Goal: Information Seeking & Learning: Learn about a topic

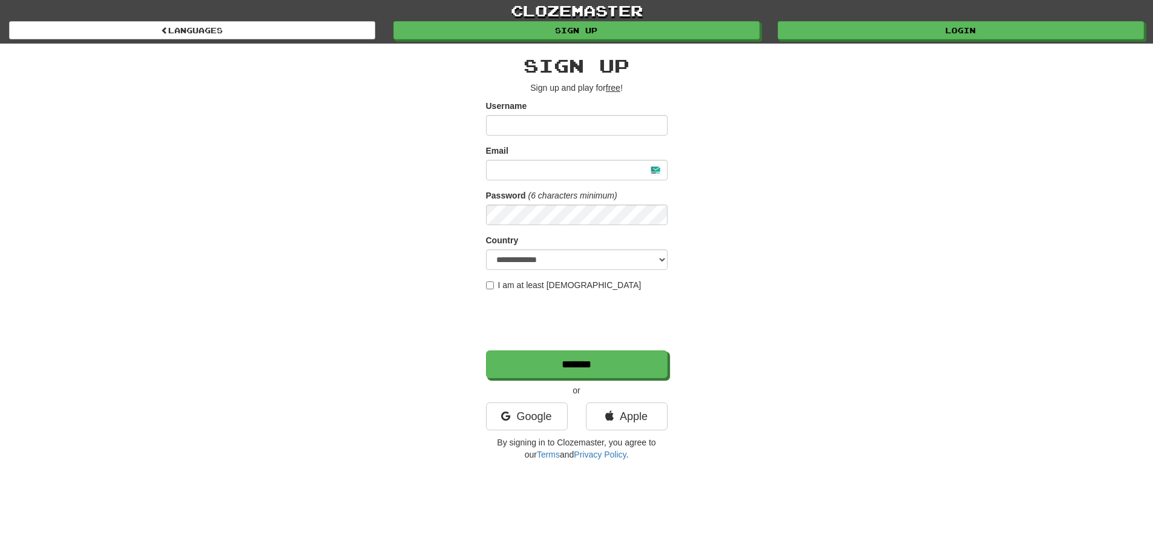
click at [536, 437] on p "By signing in to Clozemaster, you agree to our Terms and Privacy Policy ." at bounding box center [577, 449] width 182 height 24
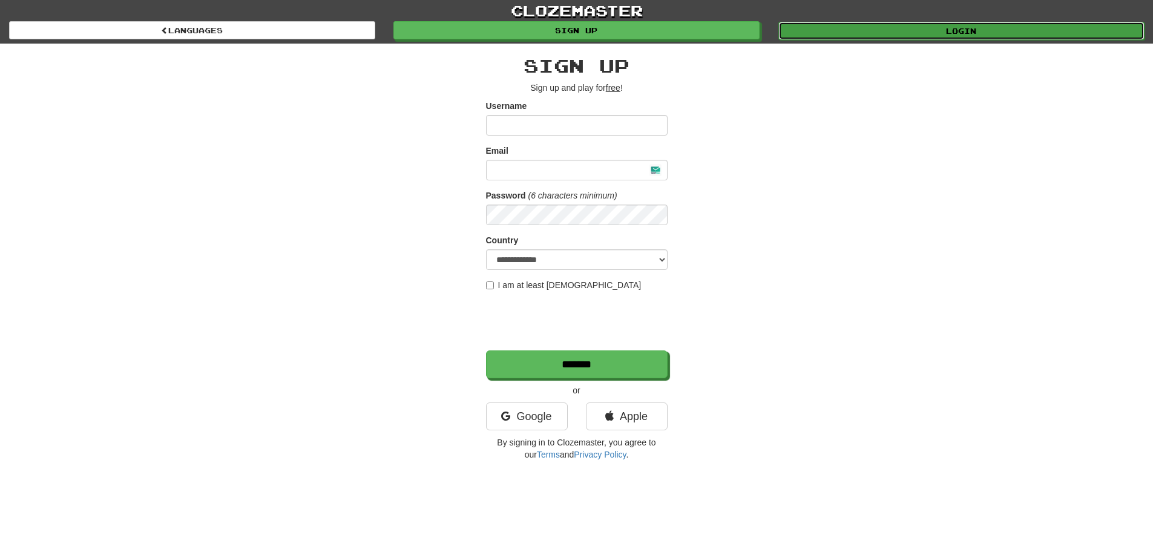
click at [874, 33] on link "Login" at bounding box center [962, 31] width 366 height 18
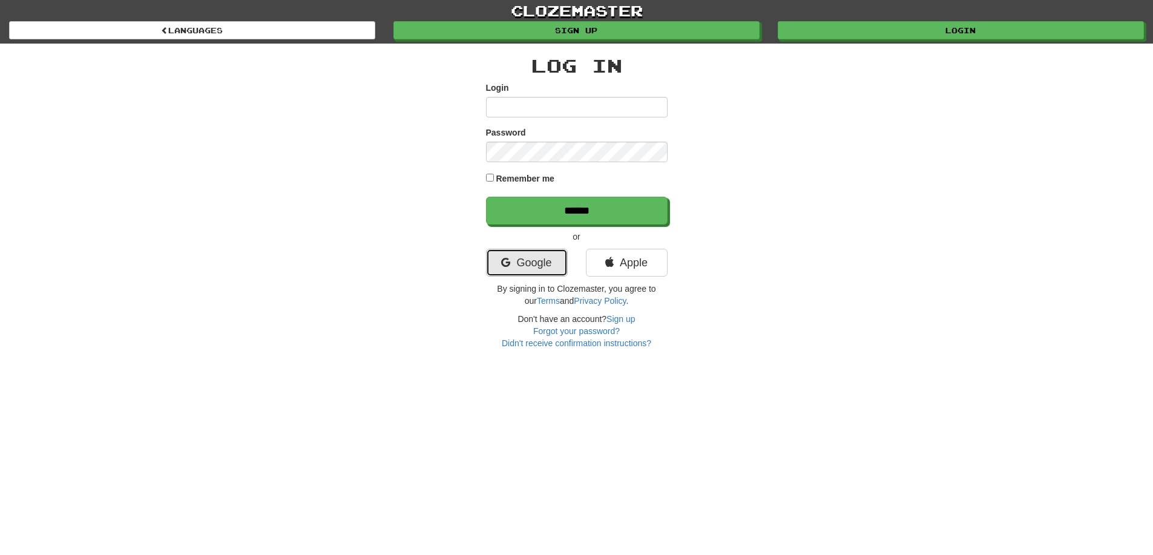
click at [526, 250] on link "Google" at bounding box center [527, 263] width 82 height 28
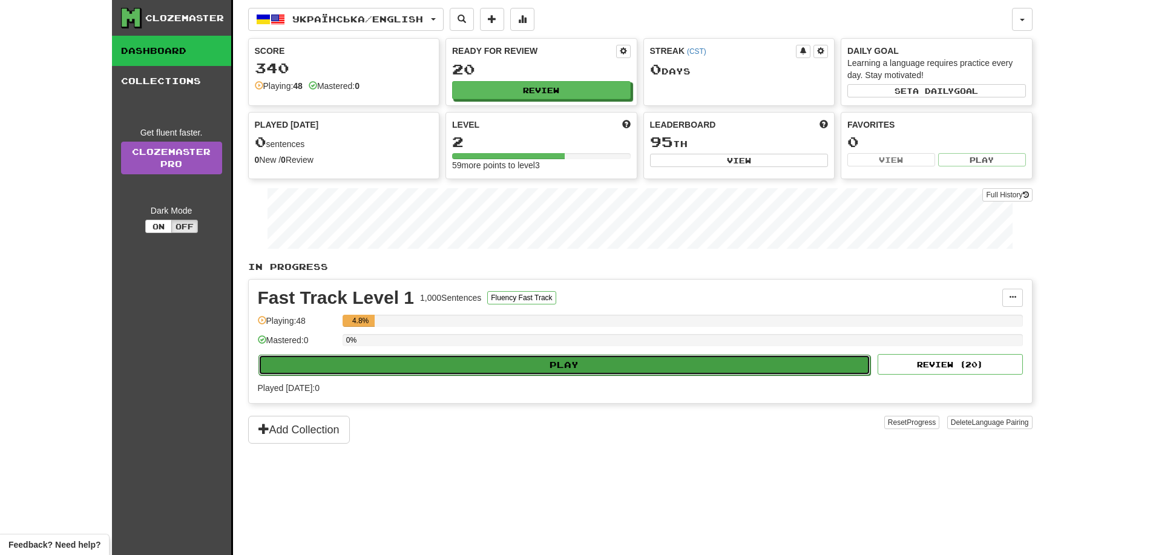
click at [565, 369] on button "Play" at bounding box center [565, 365] width 613 height 21
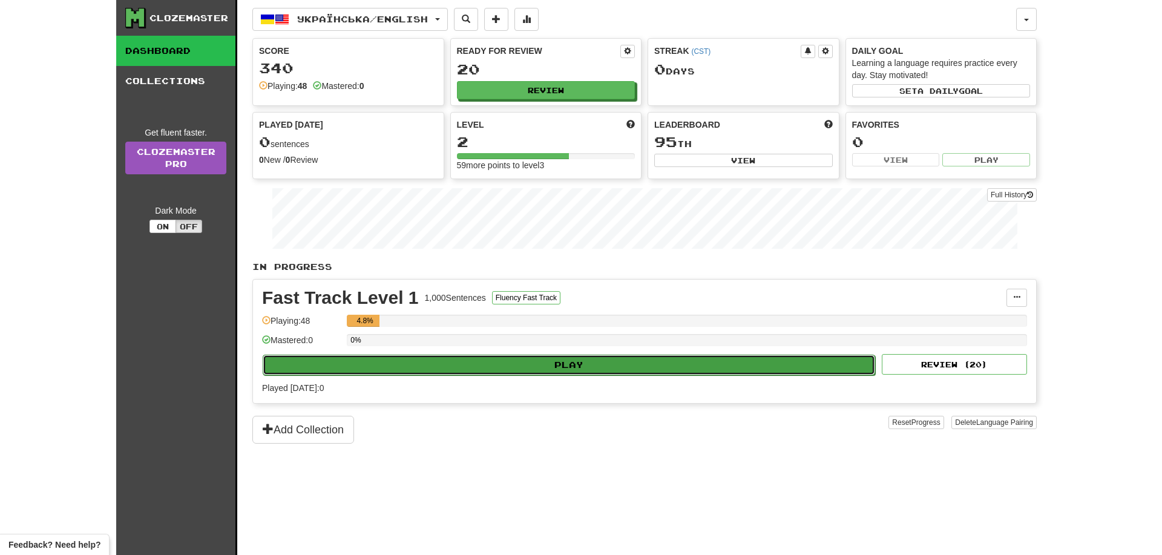
select select "**"
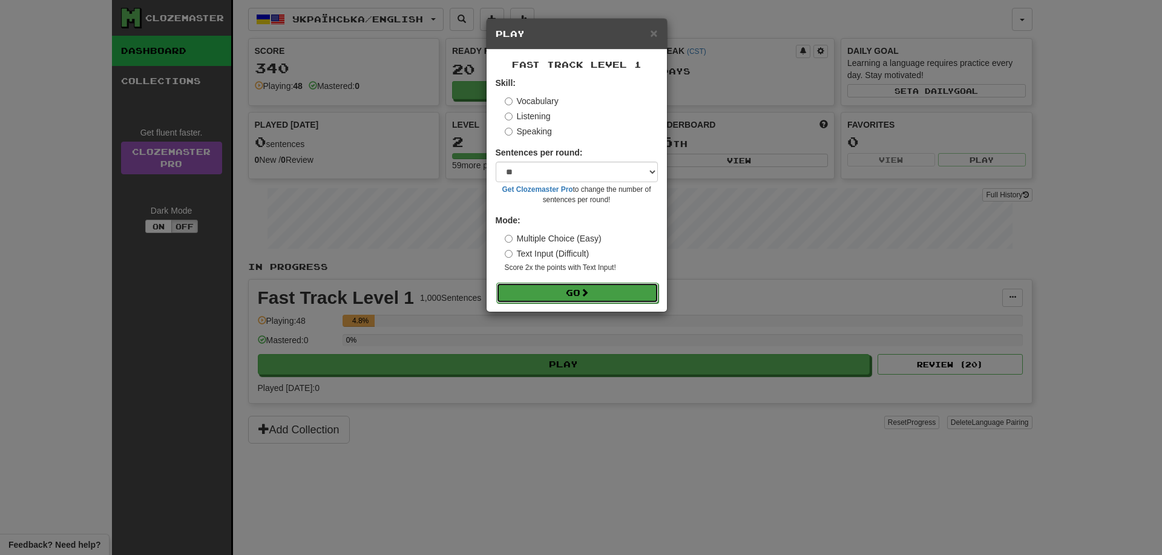
click at [567, 299] on button "Go" at bounding box center [577, 293] width 162 height 21
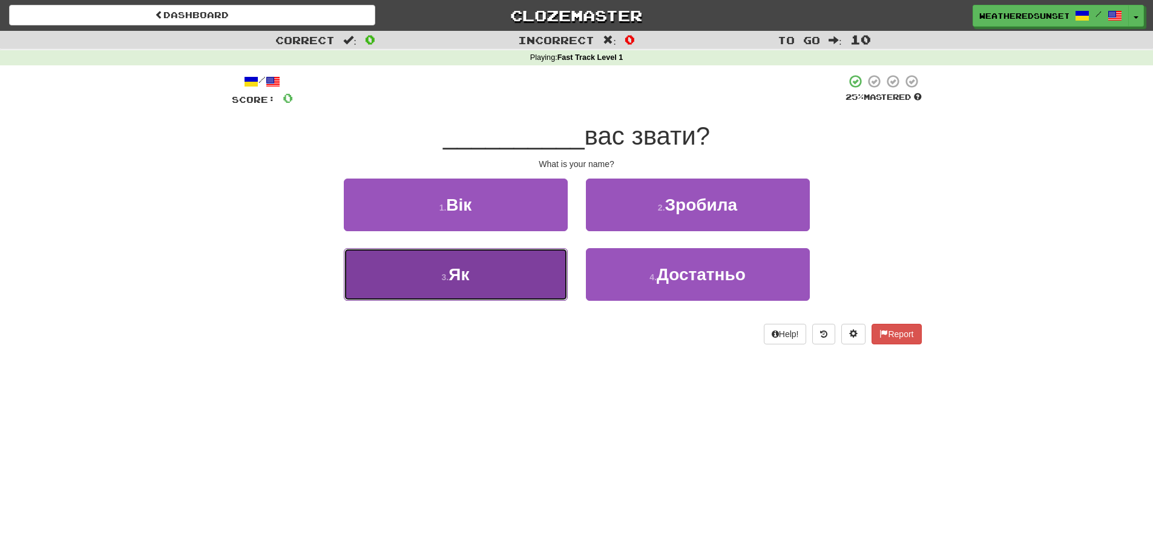
click at [523, 266] on button "3 . Як" at bounding box center [456, 274] width 224 height 53
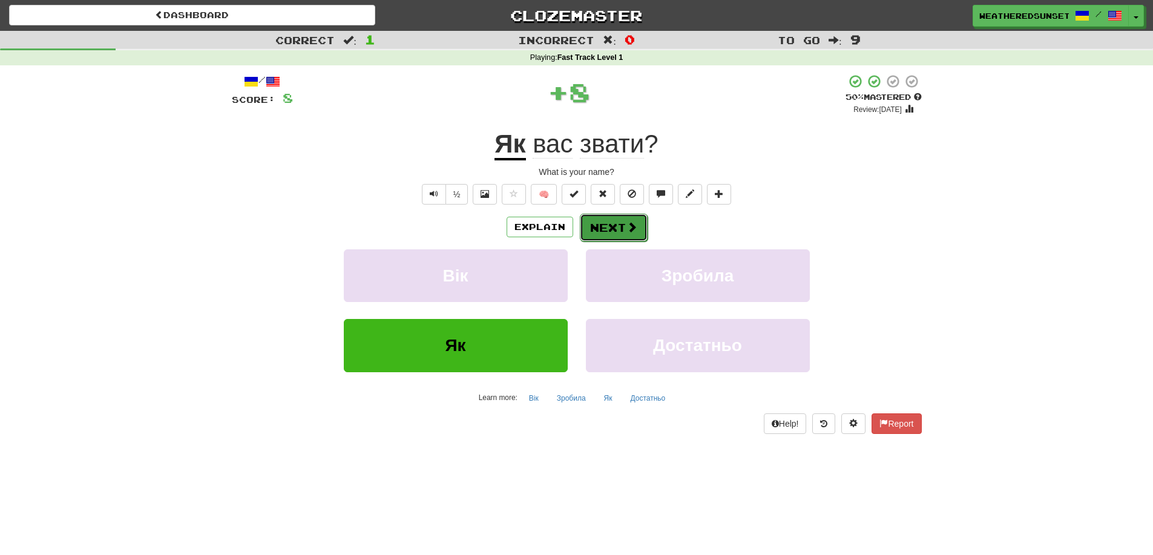
click at [622, 226] on button "Next" at bounding box center [614, 228] width 68 height 28
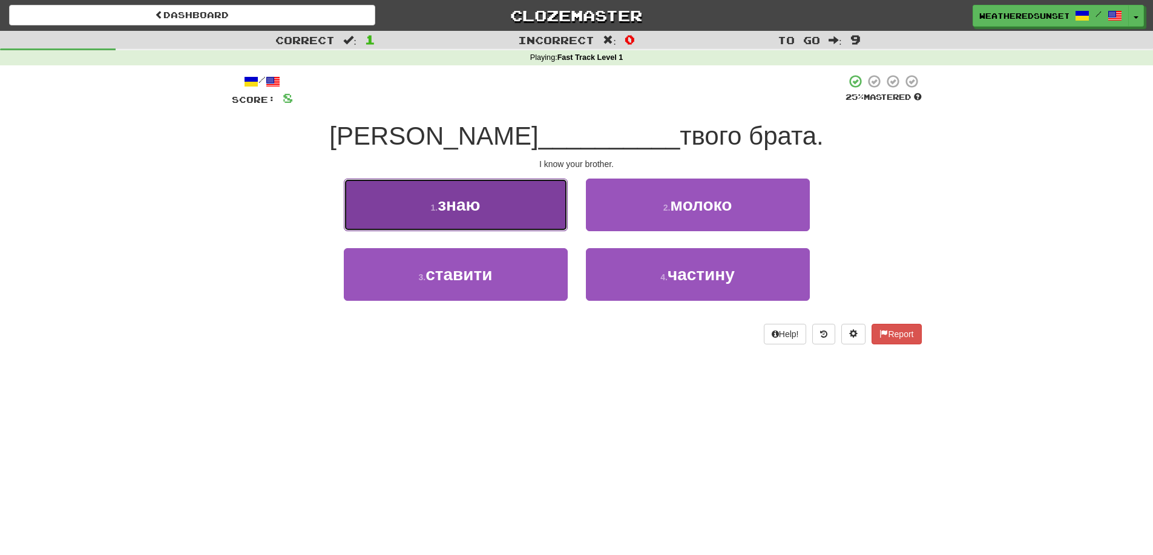
click at [555, 231] on button "1 . знаю" at bounding box center [456, 205] width 224 height 53
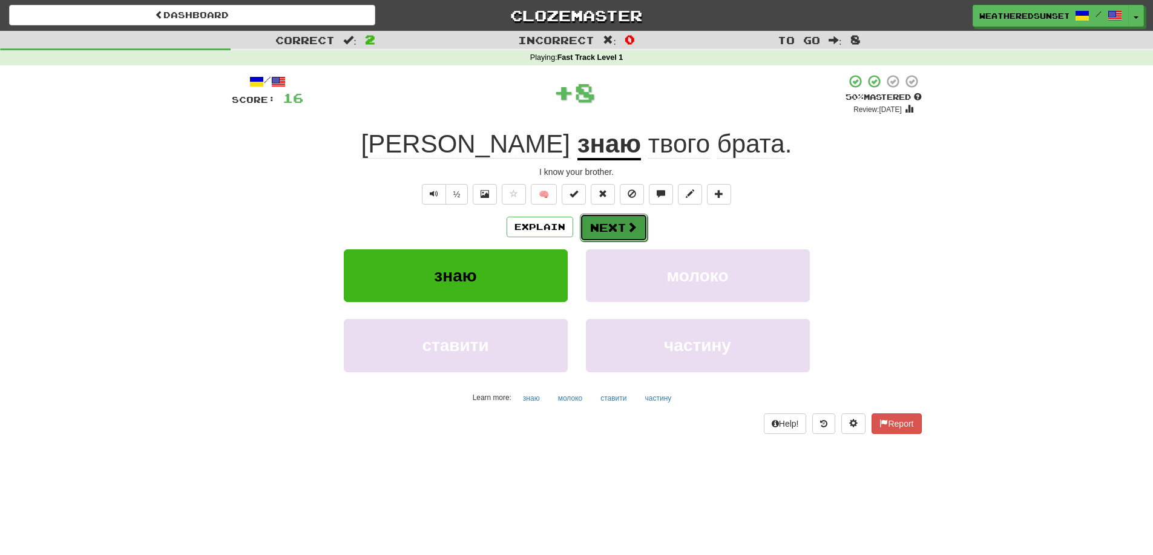
click at [607, 220] on button "Next" at bounding box center [614, 228] width 68 height 28
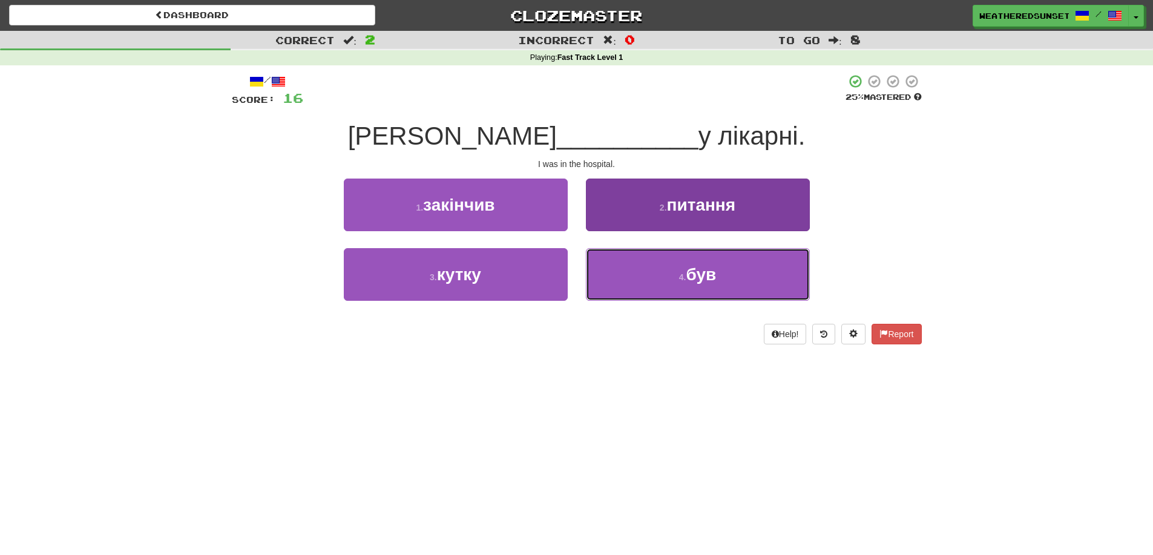
click at [641, 288] on button "4 . був" at bounding box center [698, 274] width 224 height 53
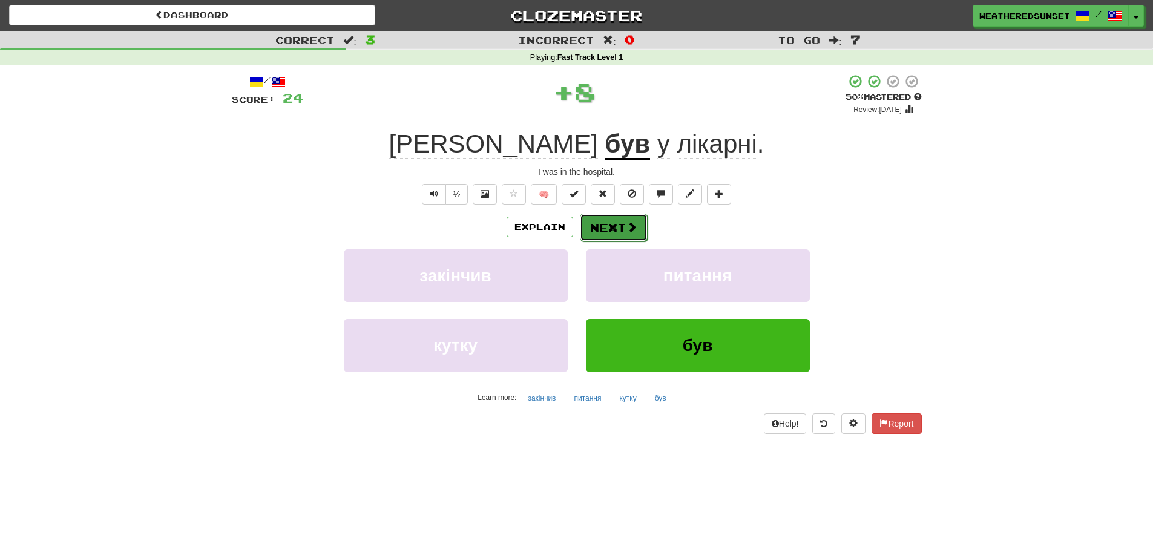
click at [615, 228] on button "Next" at bounding box center [614, 228] width 68 height 28
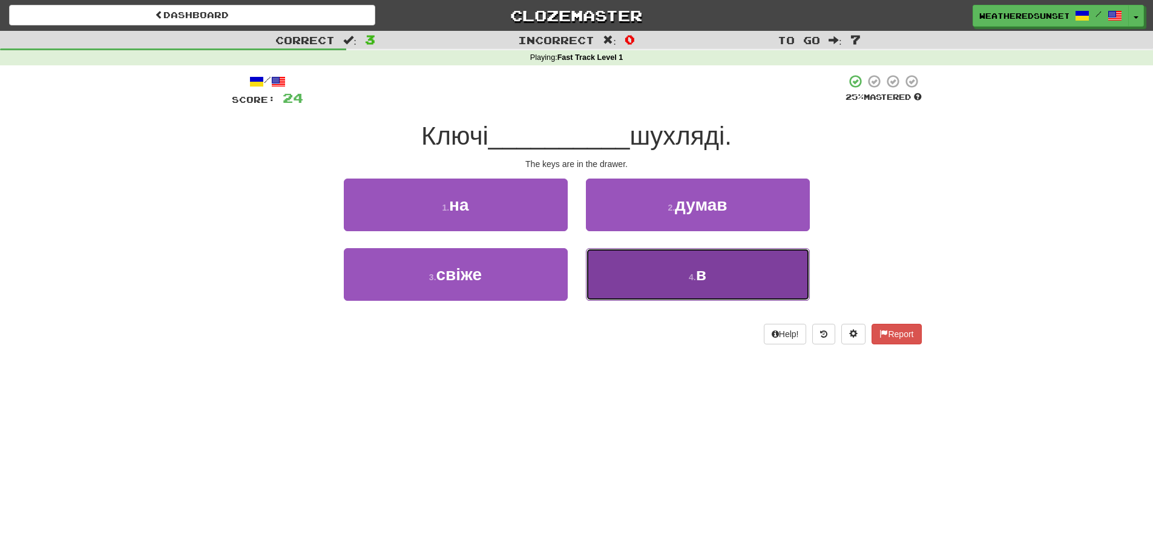
click at [650, 279] on button "4 . в" at bounding box center [698, 274] width 224 height 53
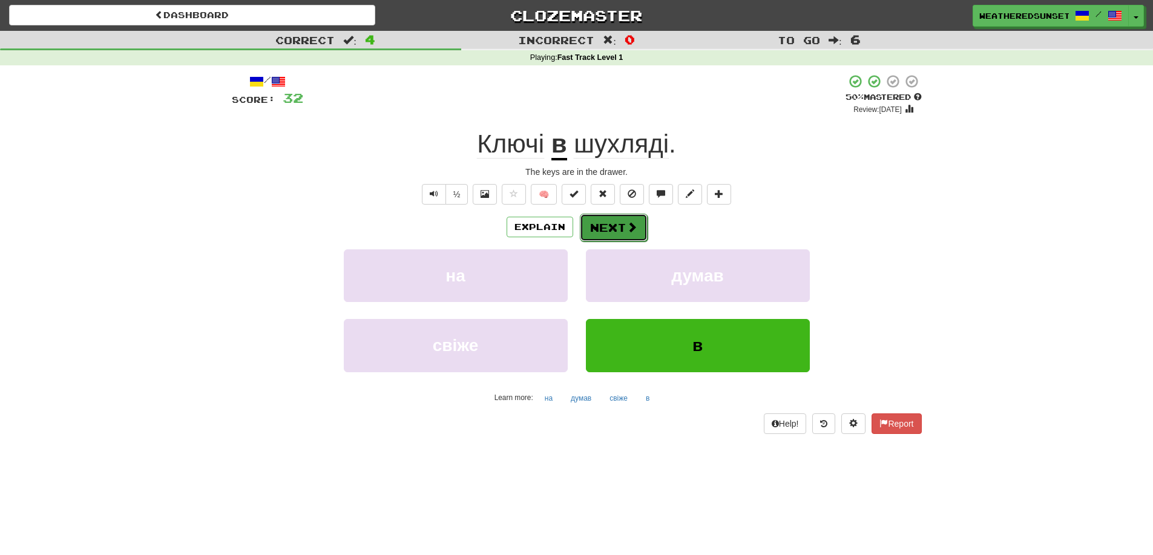
click at [618, 214] on button "Next" at bounding box center [614, 228] width 68 height 28
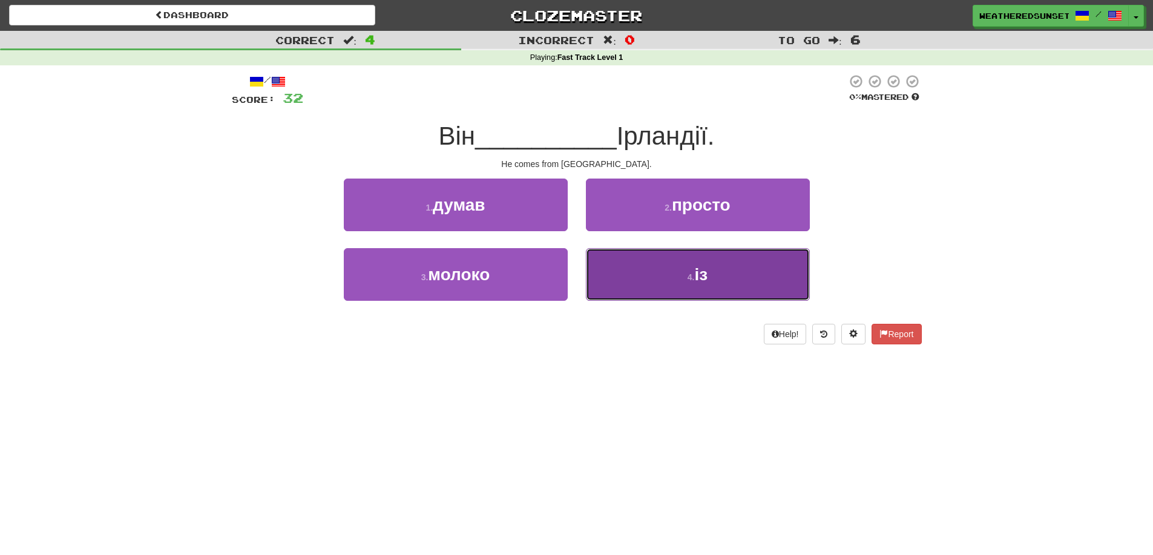
click at [660, 278] on button "4 . із" at bounding box center [698, 274] width 224 height 53
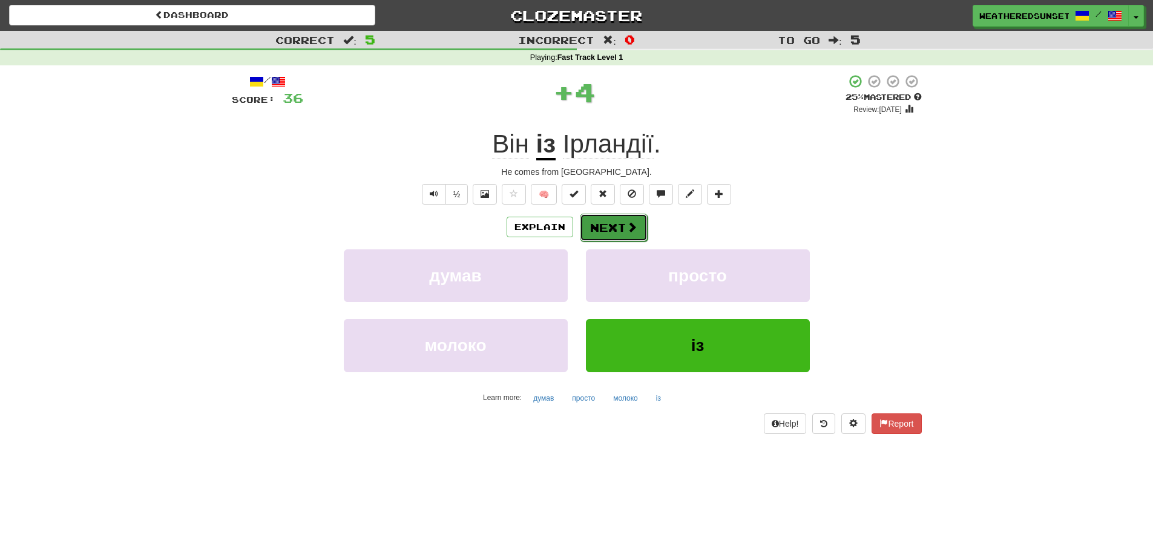
click at [618, 239] on button "Next" at bounding box center [614, 228] width 68 height 28
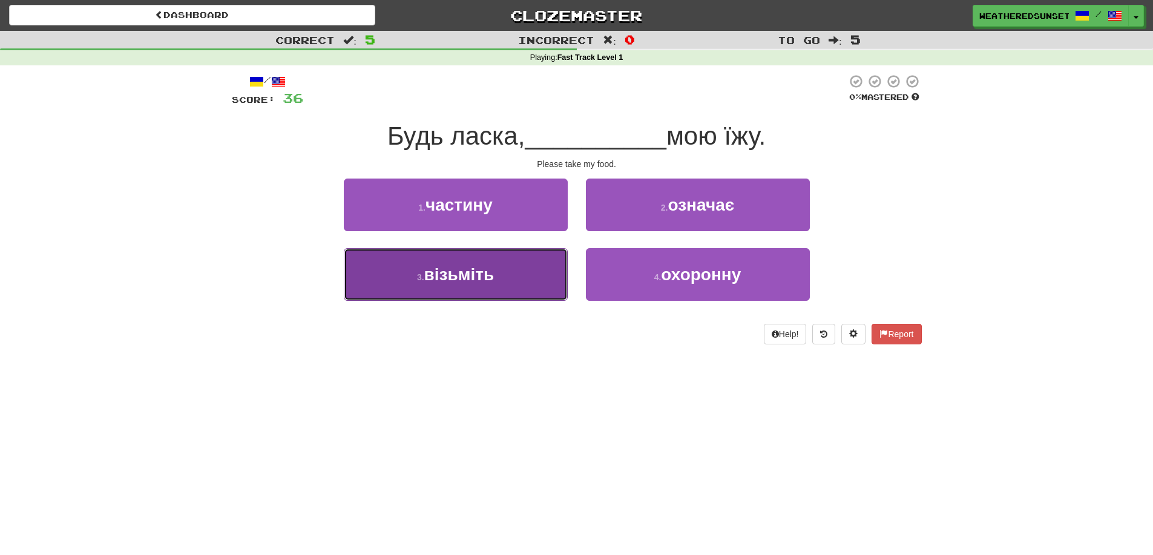
click at [504, 275] on button "3 . візьміть" at bounding box center [456, 274] width 224 height 53
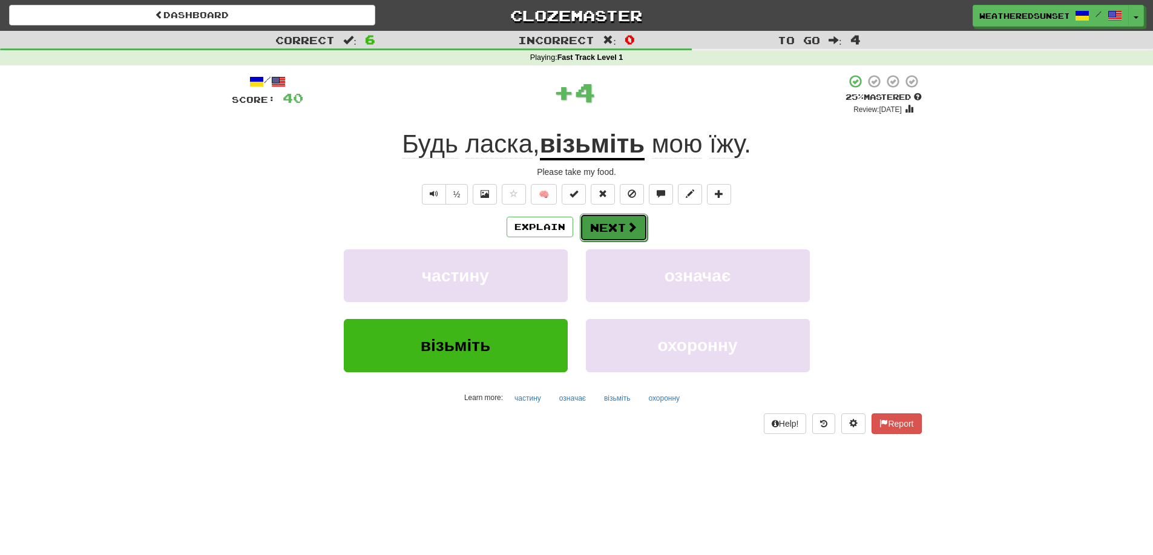
click at [616, 223] on button "Next" at bounding box center [614, 228] width 68 height 28
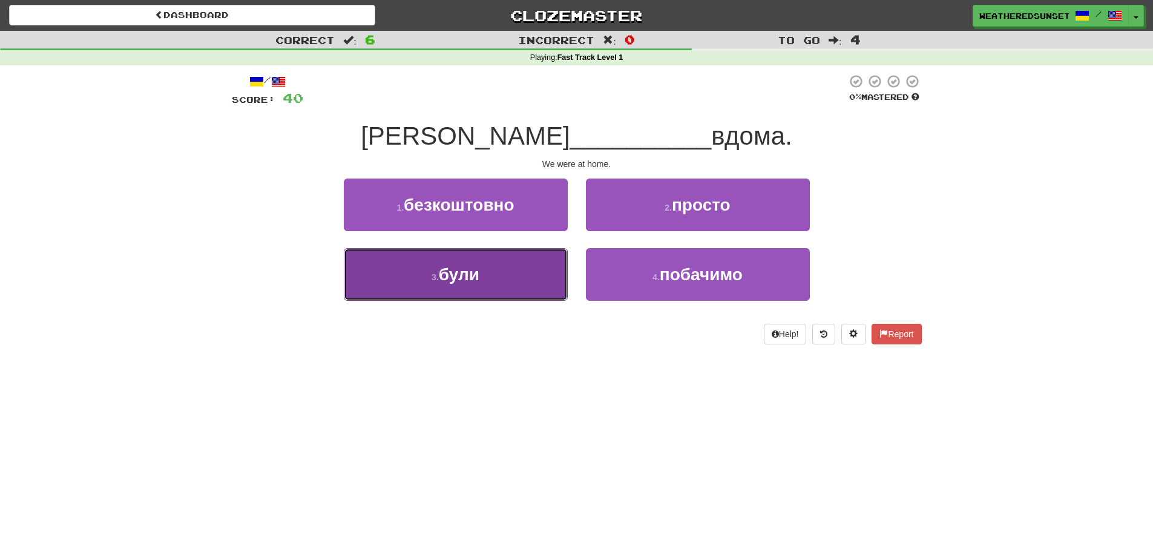
click at [547, 284] on button "3 . були" at bounding box center [456, 274] width 224 height 53
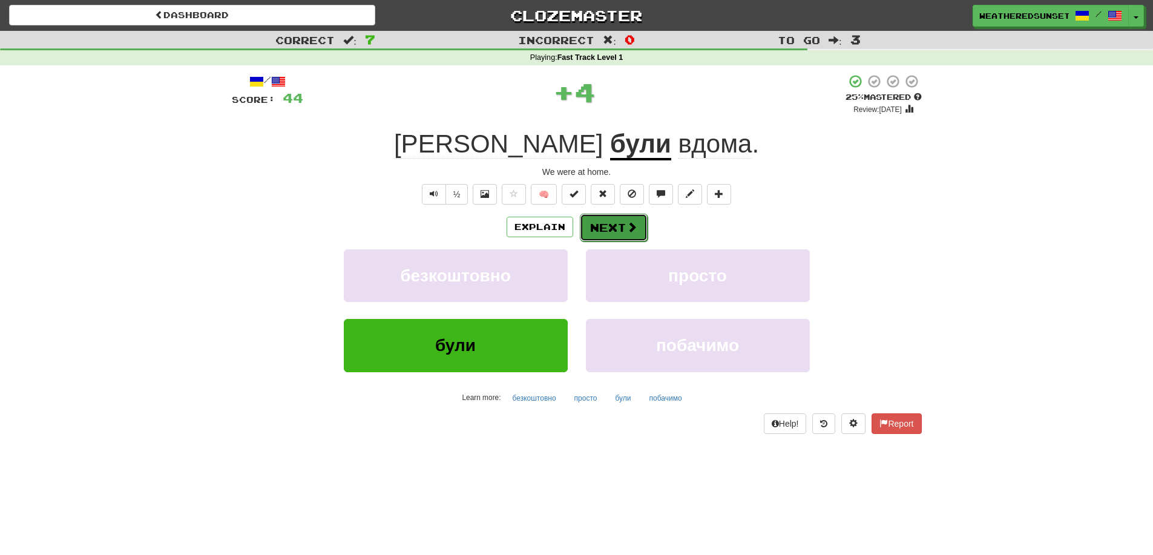
click at [601, 228] on button "Next" at bounding box center [614, 228] width 68 height 28
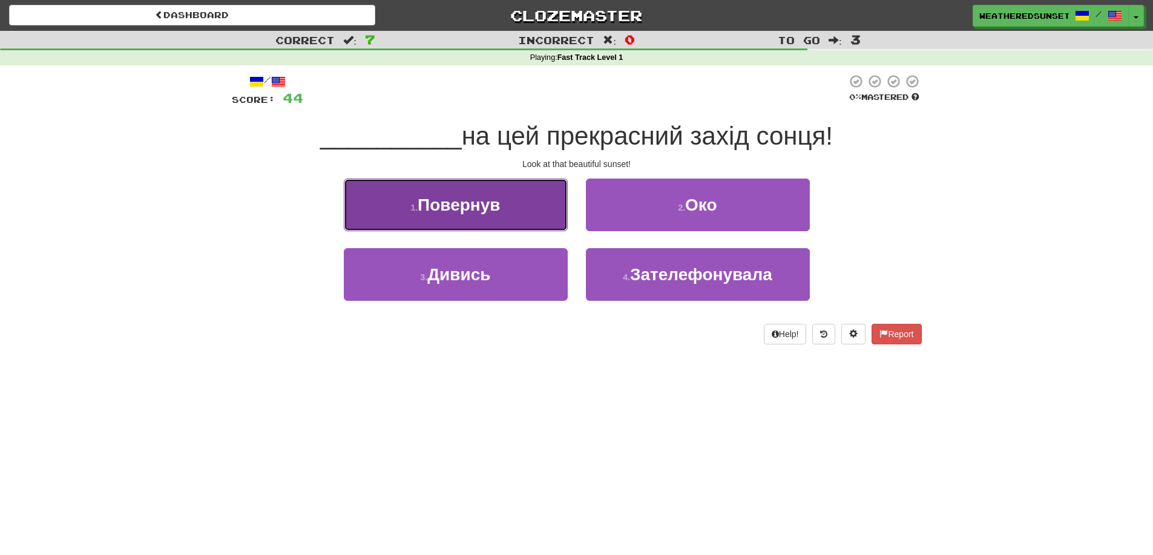
click at [529, 226] on button "1 . Повернув" at bounding box center [456, 205] width 224 height 53
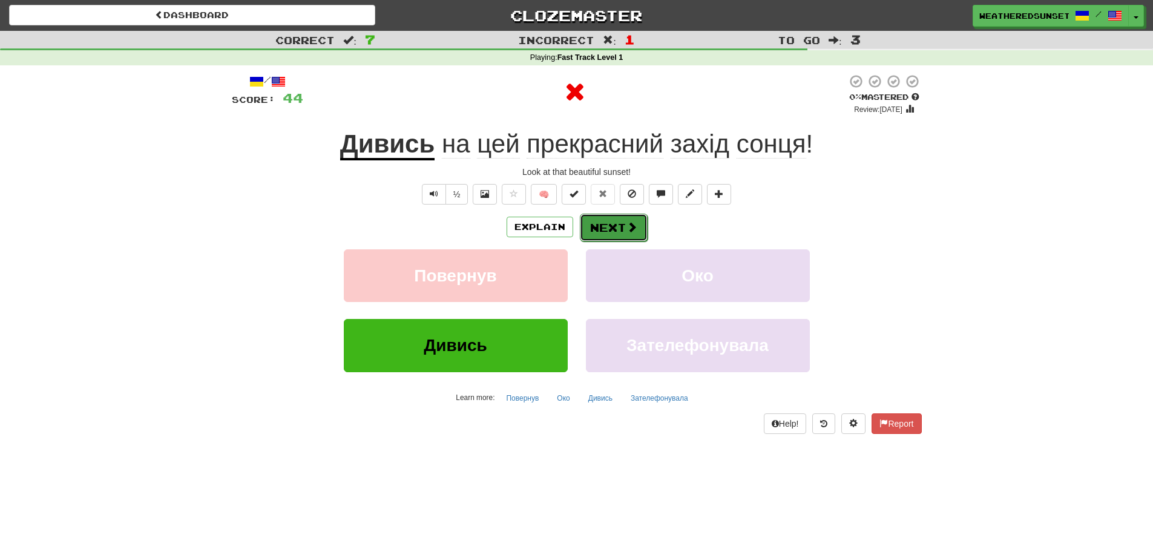
click at [596, 220] on button "Next" at bounding box center [614, 228] width 68 height 28
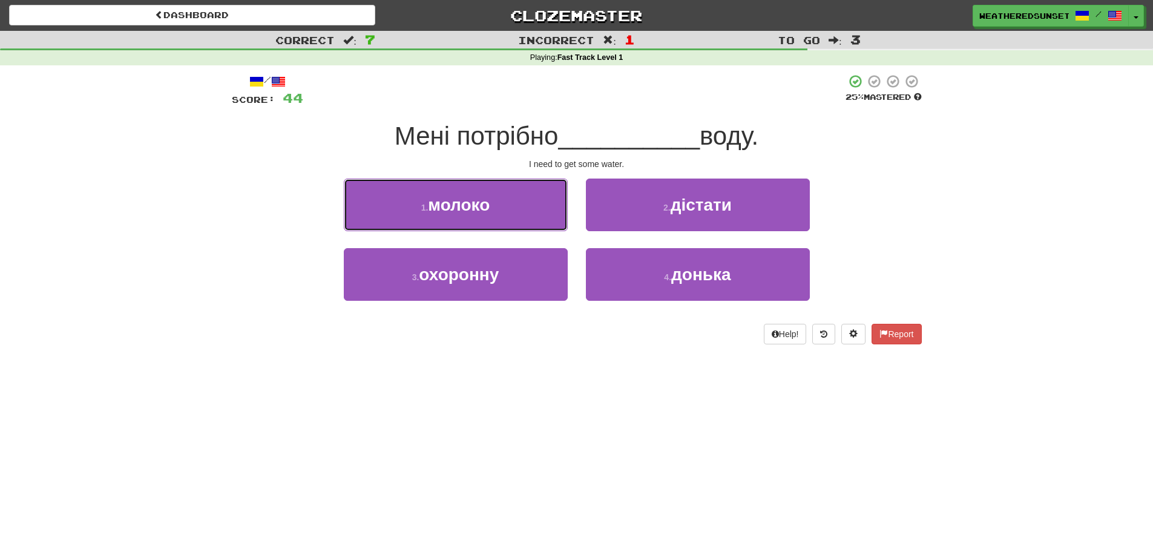
drag, startPoint x: 529, startPoint y: 216, endPoint x: 583, endPoint y: 351, distance: 145.4
click at [583, 351] on div "/ Score: 44 25 % Mastered Мені потрібно __________ воду. I need to get some wat…" at bounding box center [577, 213] width 690 height 296
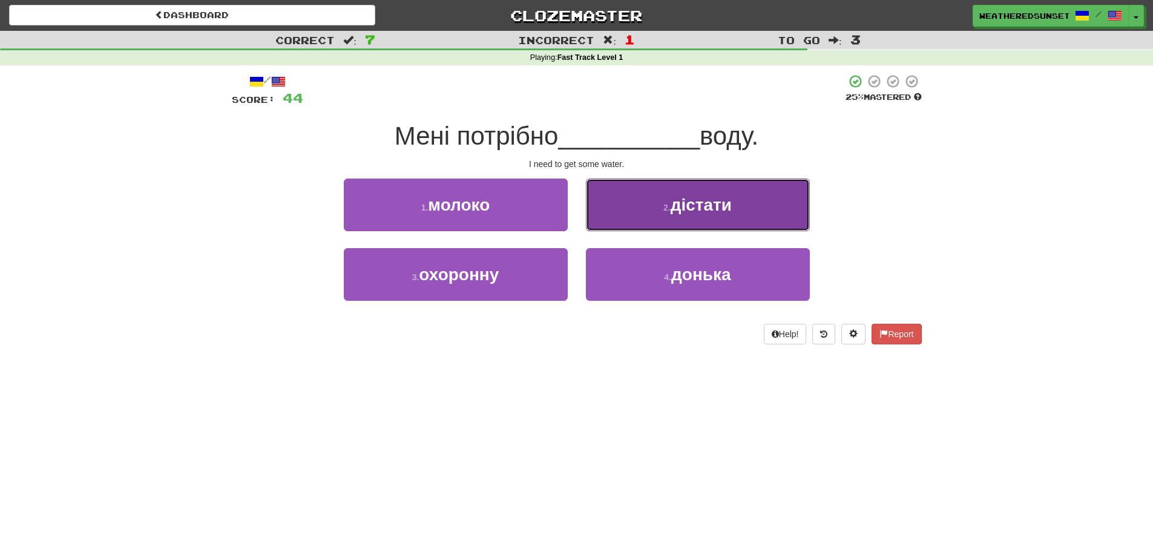
click at [615, 213] on button "2 . дістати" at bounding box center [698, 205] width 224 height 53
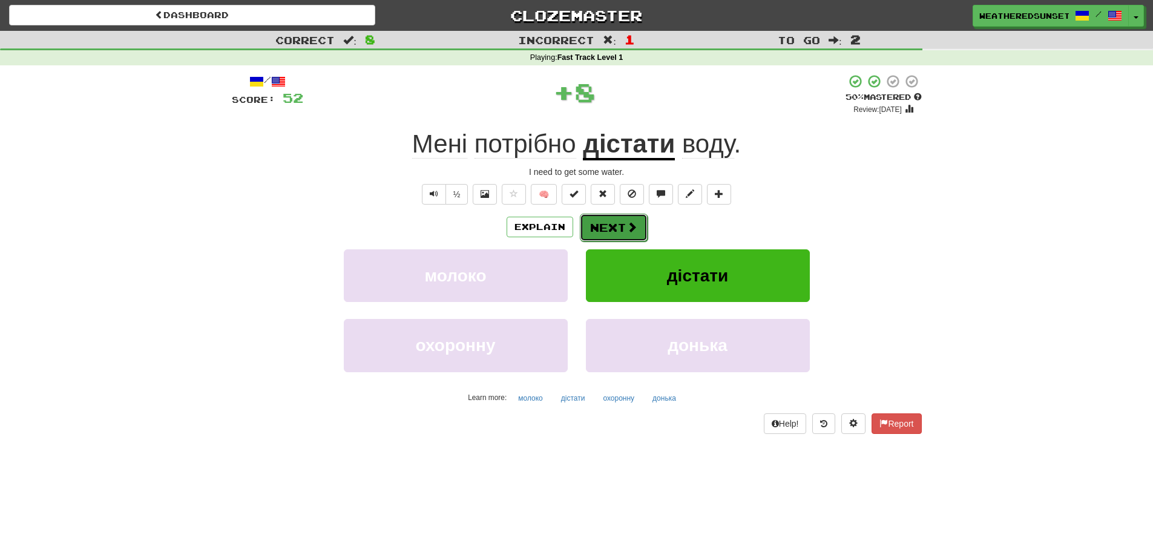
click at [609, 223] on button "Next" at bounding box center [614, 228] width 68 height 28
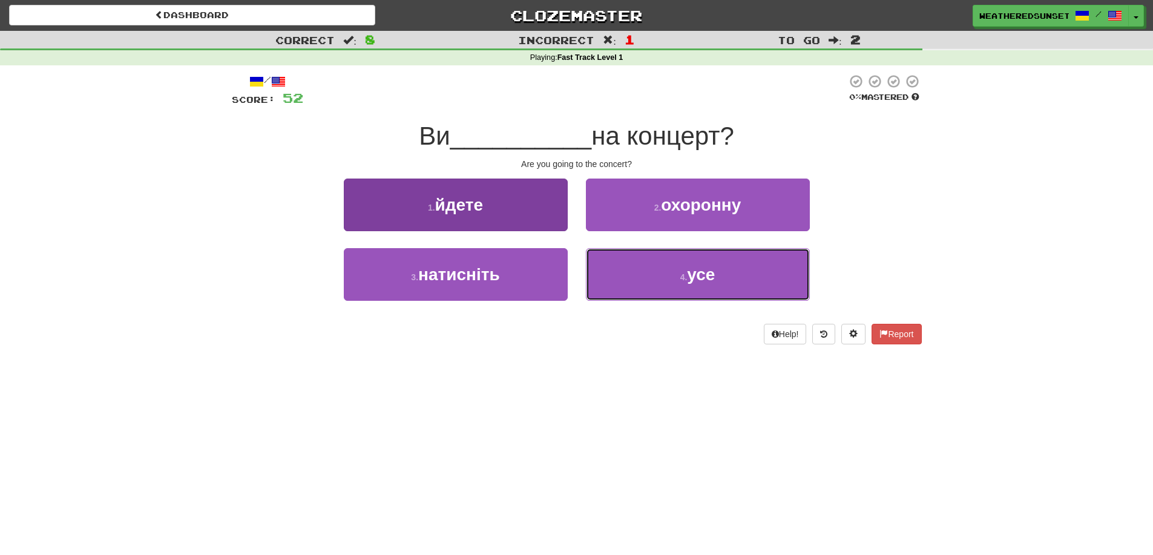
drag, startPoint x: 627, startPoint y: 269, endPoint x: 529, endPoint y: 225, distance: 107.8
click at [529, 225] on div "1 . йдете 2 . охоронну 3 . натисніть 4 . усе" at bounding box center [577, 249] width 708 height 140
click at [529, 225] on button "1 . йдете" at bounding box center [456, 205] width 224 height 53
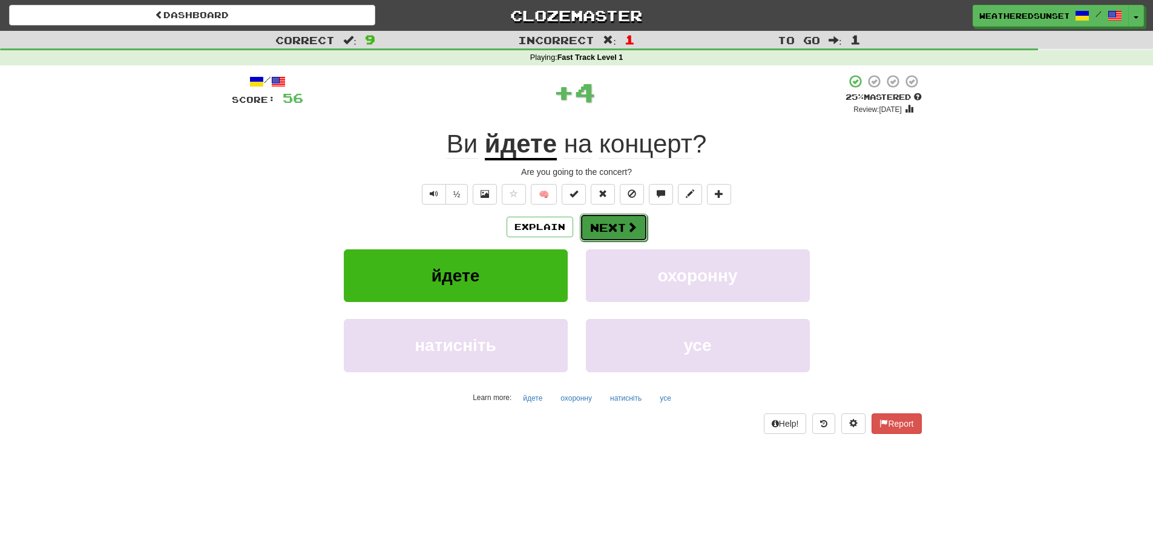
click at [591, 228] on button "Next" at bounding box center [614, 228] width 68 height 28
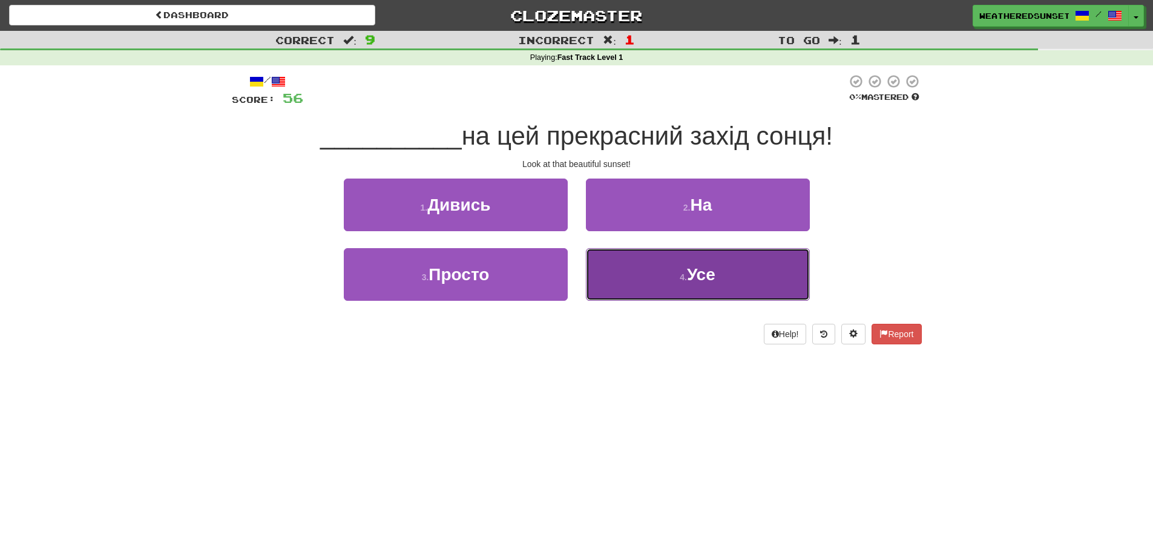
click at [643, 262] on button "4 . Усе" at bounding box center [698, 274] width 224 height 53
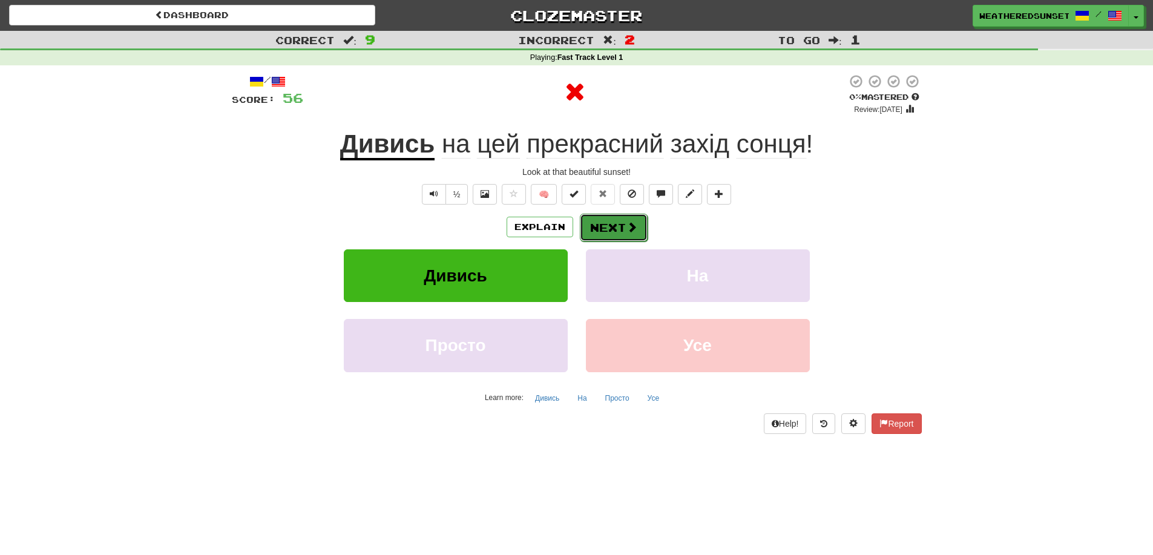
click at [593, 224] on button "Next" at bounding box center [614, 228] width 68 height 28
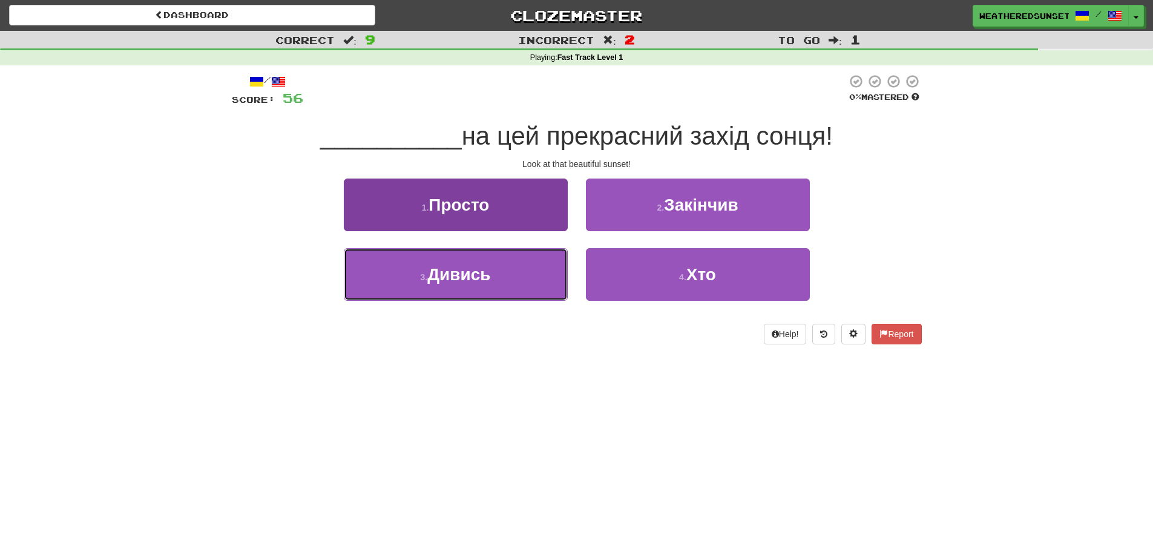
click at [506, 290] on button "3 . Дивись" at bounding box center [456, 274] width 224 height 53
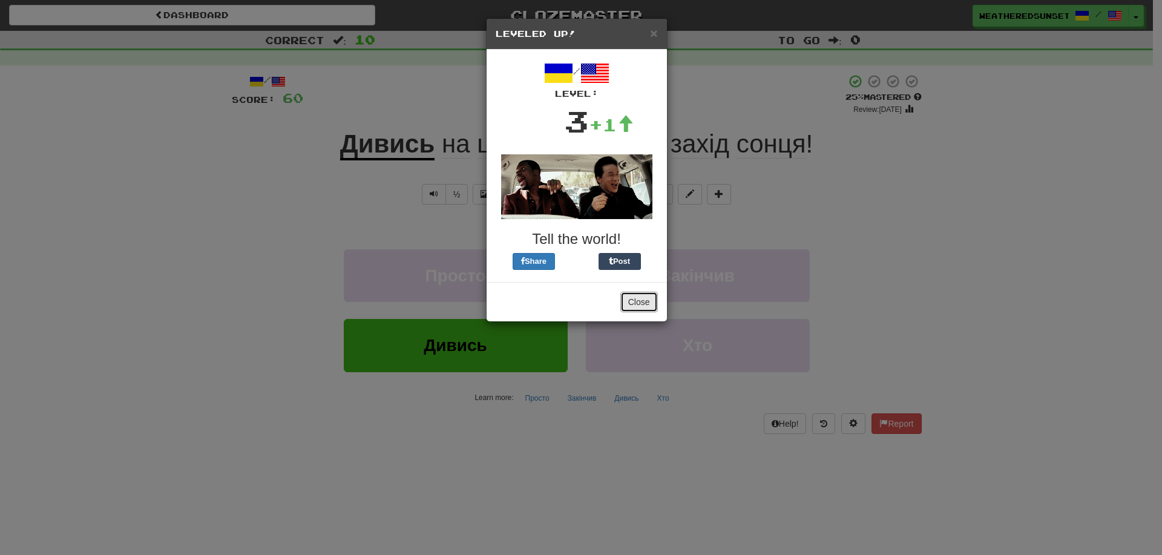
drag, startPoint x: 650, startPoint y: 305, endPoint x: 638, endPoint y: 288, distance: 20.8
click at [641, 292] on button "Close" at bounding box center [640, 302] width 38 height 21
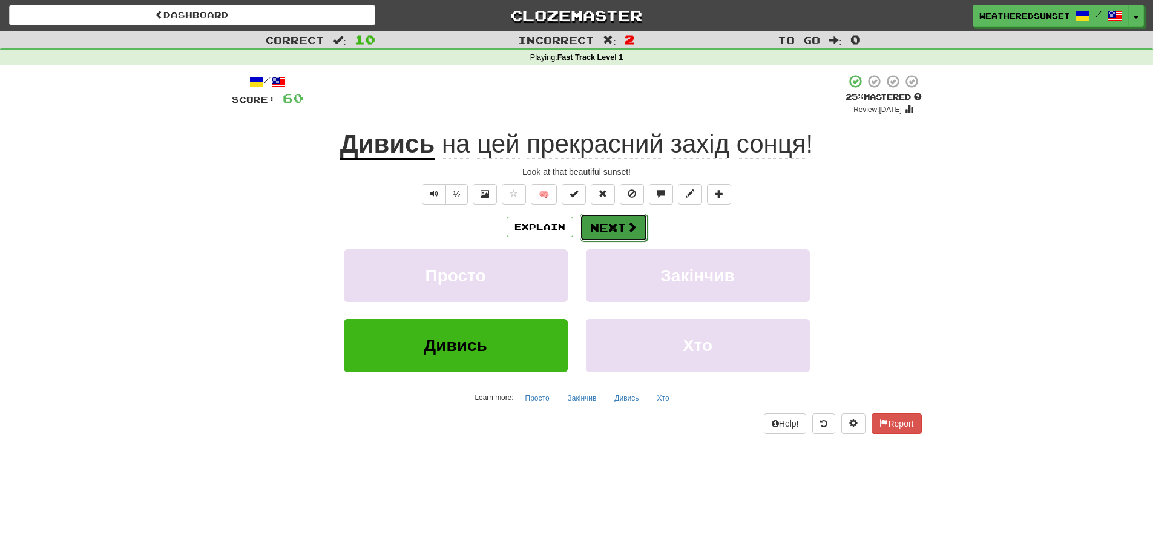
click at [618, 231] on button "Next" at bounding box center [614, 228] width 68 height 28
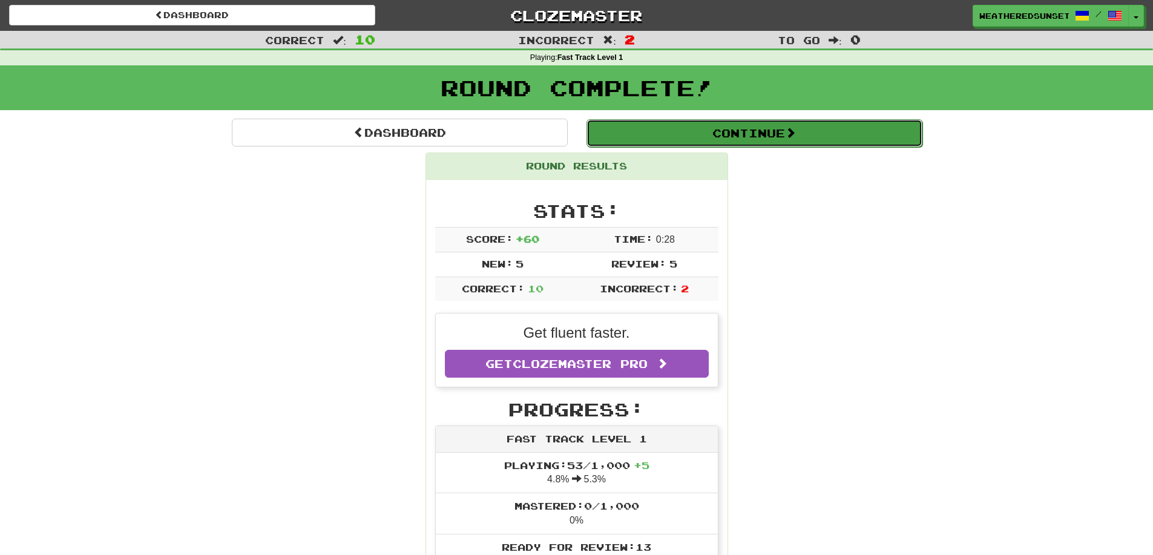
click at [740, 126] on button "Continue" at bounding box center [755, 133] width 336 height 28
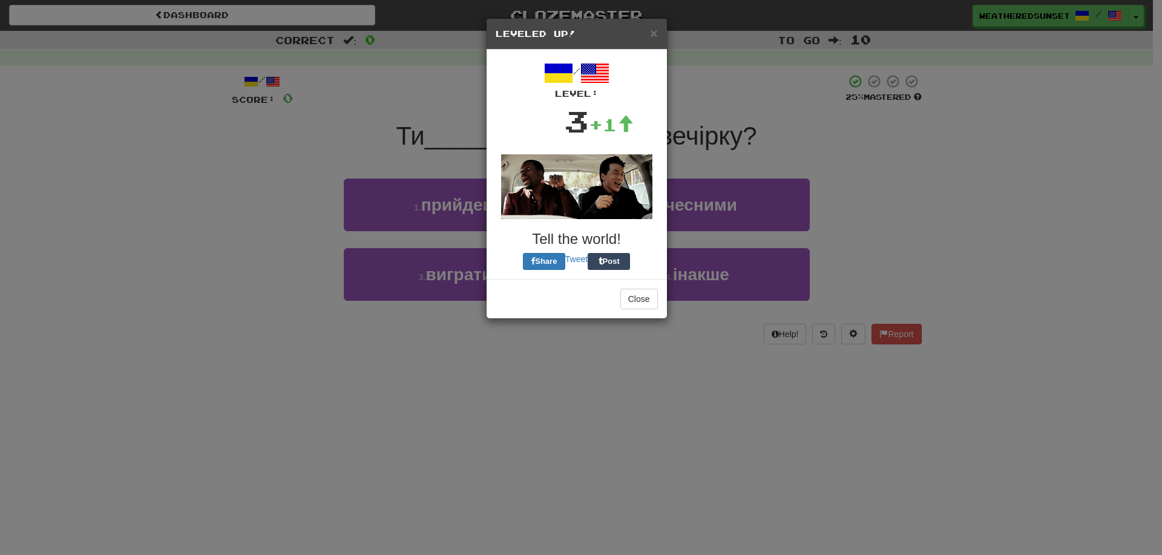
click at [645, 311] on div "Close" at bounding box center [577, 298] width 180 height 39
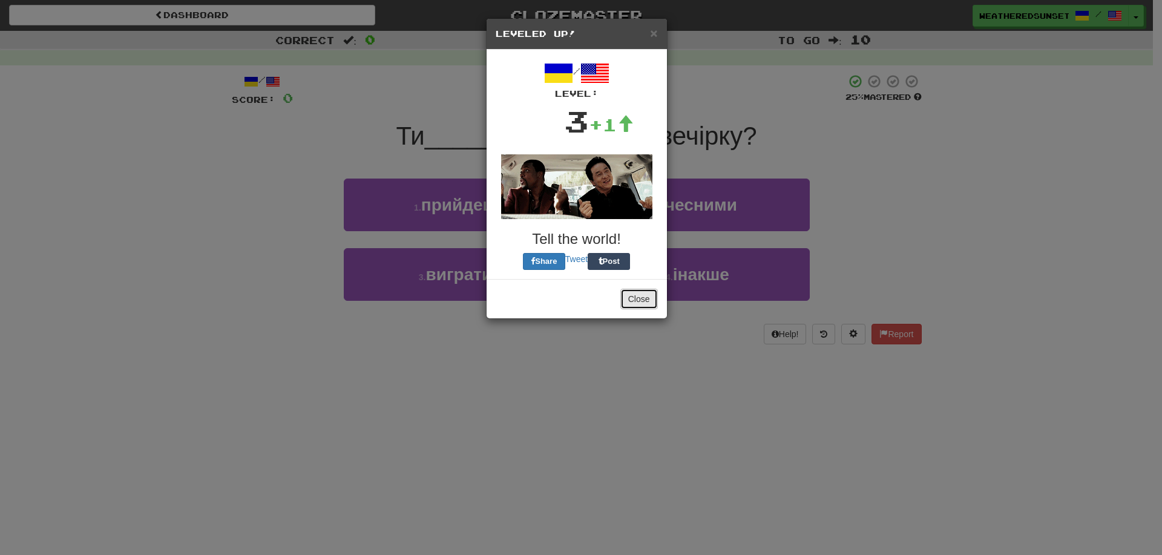
click at [644, 302] on button "Close" at bounding box center [640, 299] width 38 height 21
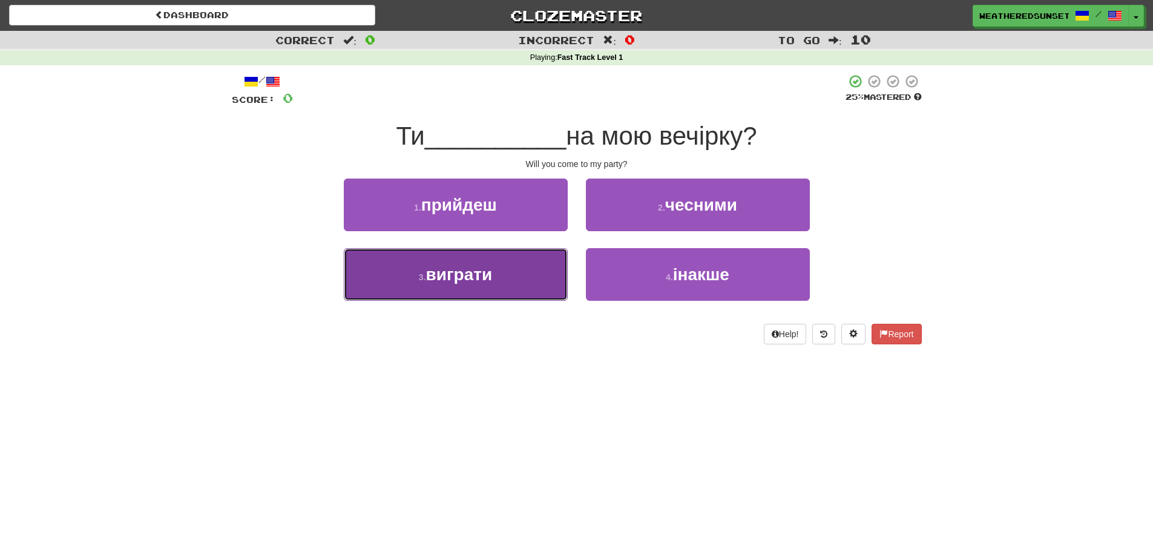
click at [521, 275] on button "3 . виграти" at bounding box center [456, 274] width 224 height 53
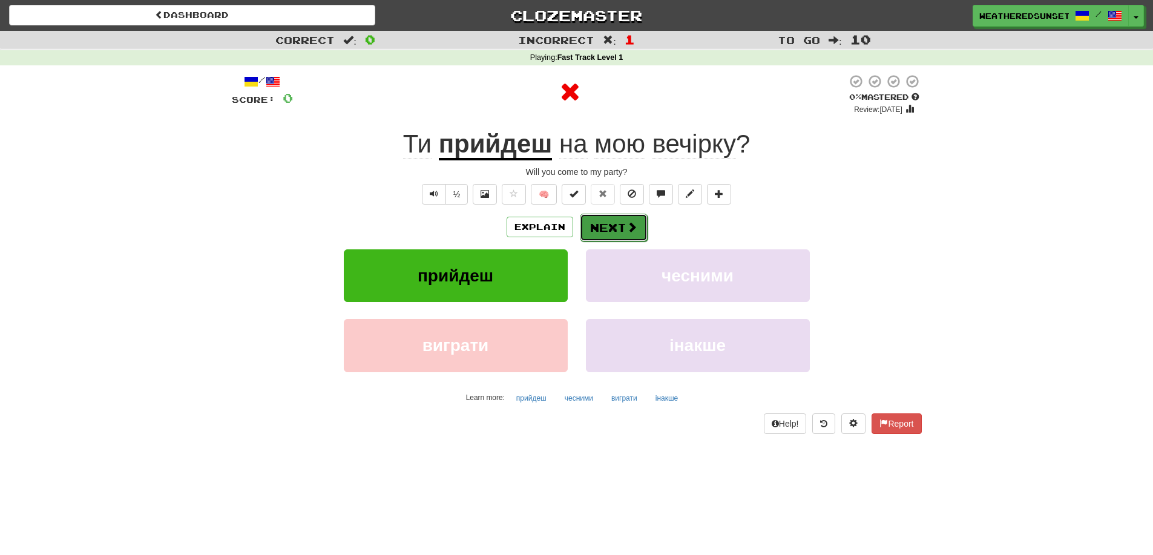
click at [614, 219] on button "Next" at bounding box center [614, 228] width 68 height 28
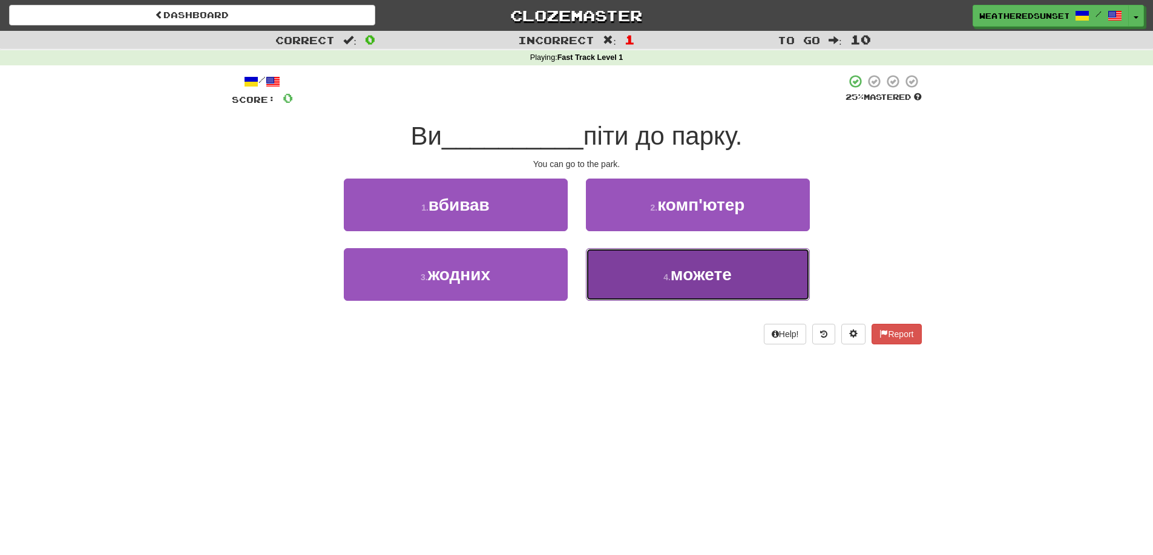
click at [630, 275] on button "4 . можете" at bounding box center [698, 274] width 224 height 53
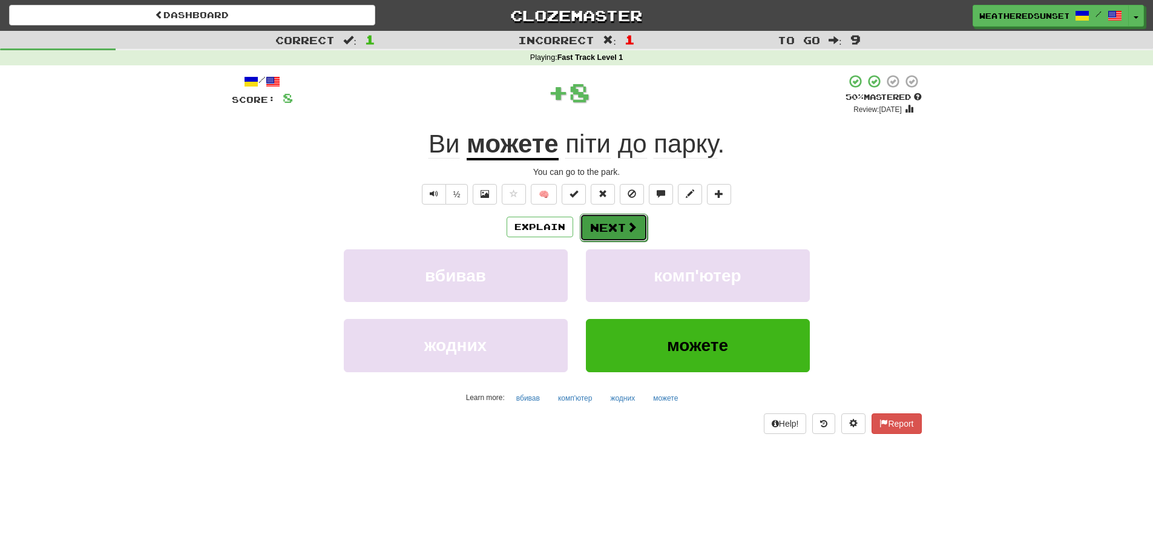
click at [624, 226] on button "Next" at bounding box center [614, 228] width 68 height 28
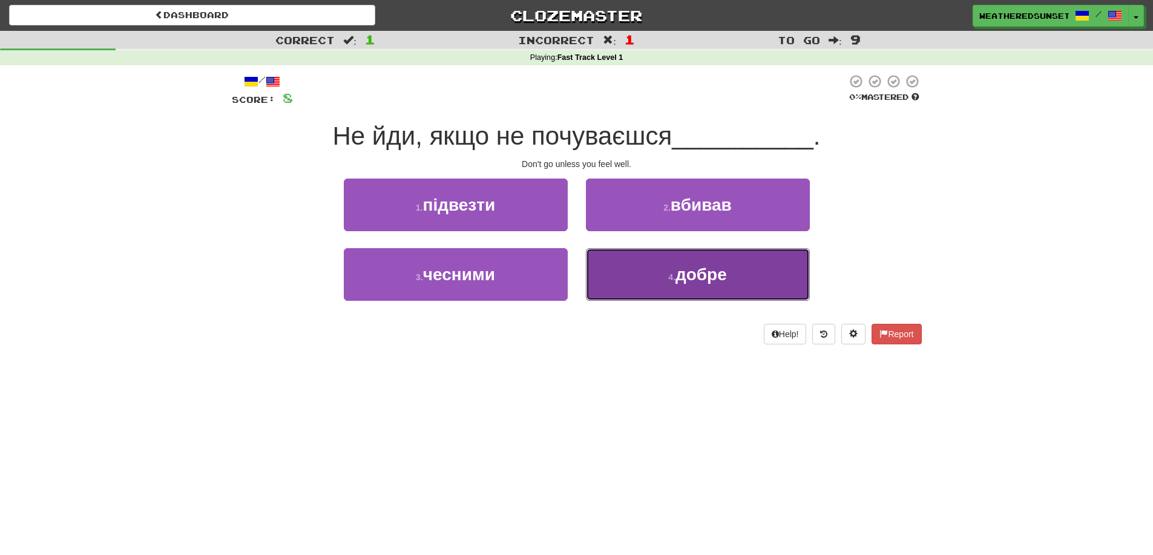
click at [637, 283] on button "4 . добре" at bounding box center [698, 274] width 224 height 53
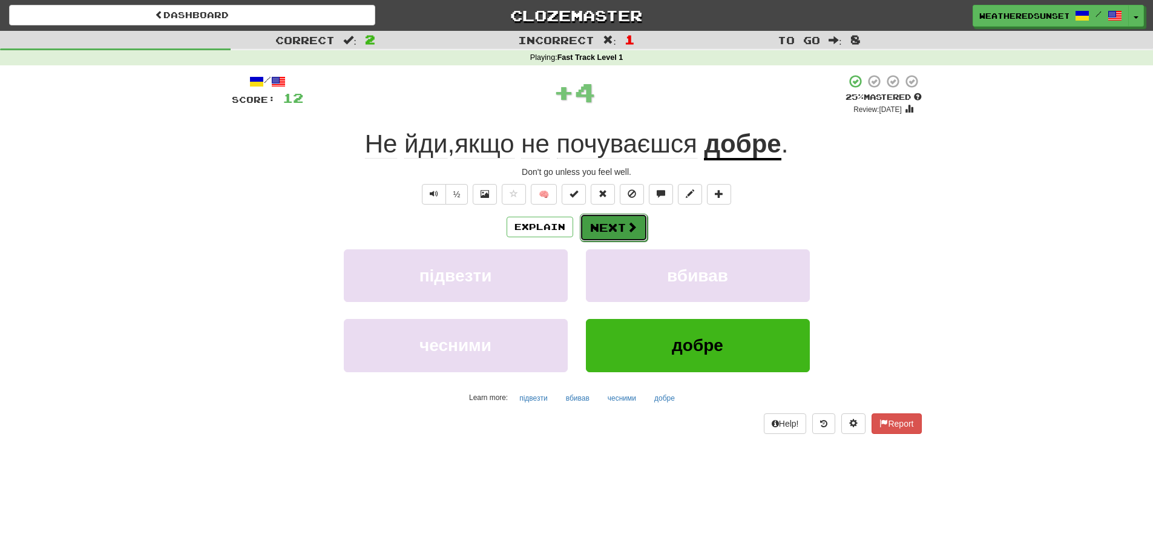
click at [614, 227] on button "Next" at bounding box center [614, 228] width 68 height 28
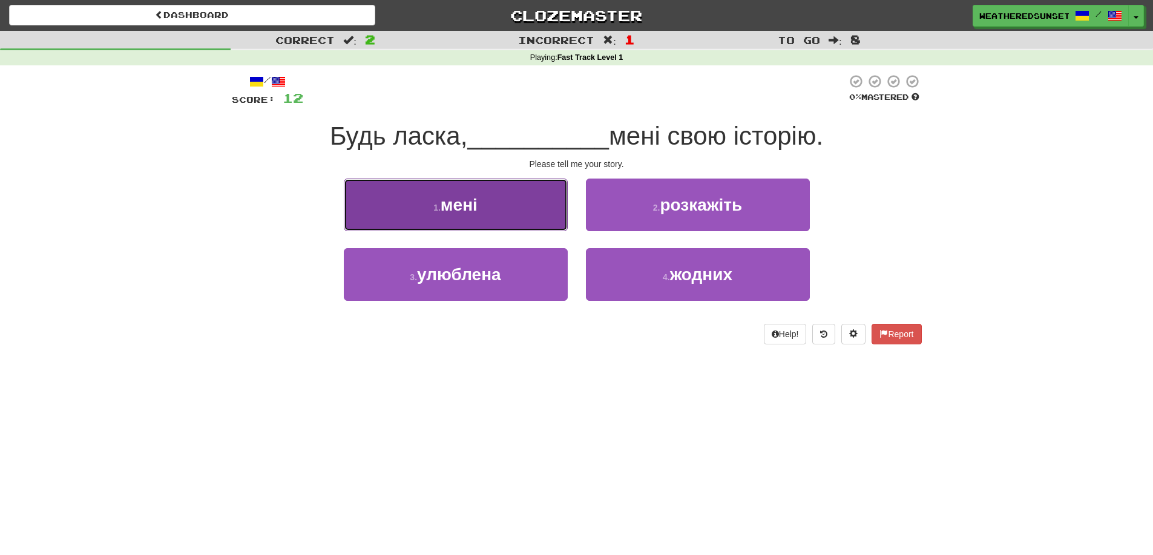
click at [526, 220] on button "1 . мені" at bounding box center [456, 205] width 224 height 53
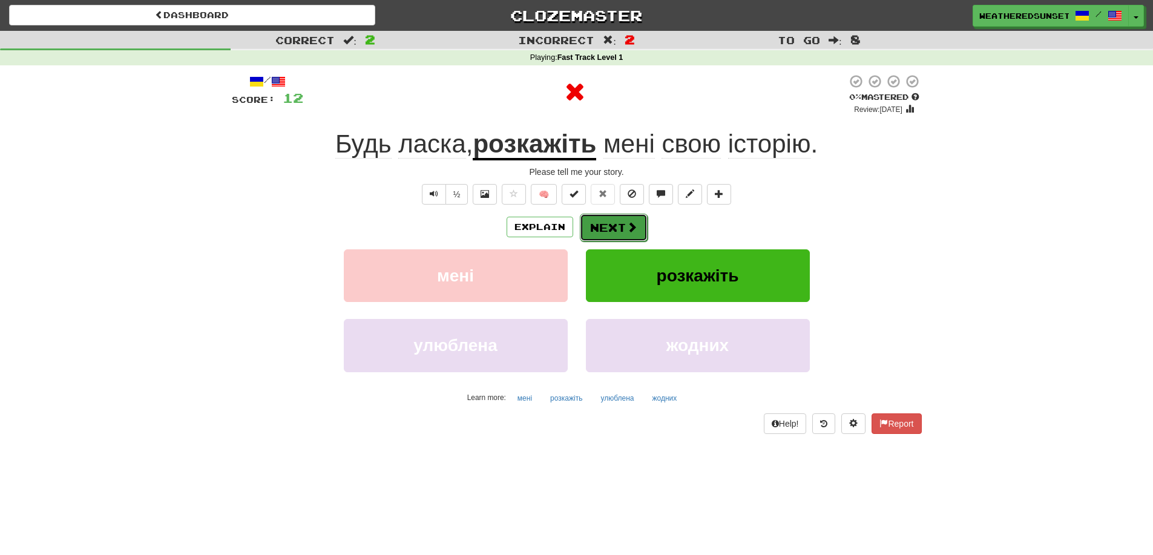
click at [614, 228] on button "Next" at bounding box center [614, 228] width 68 height 28
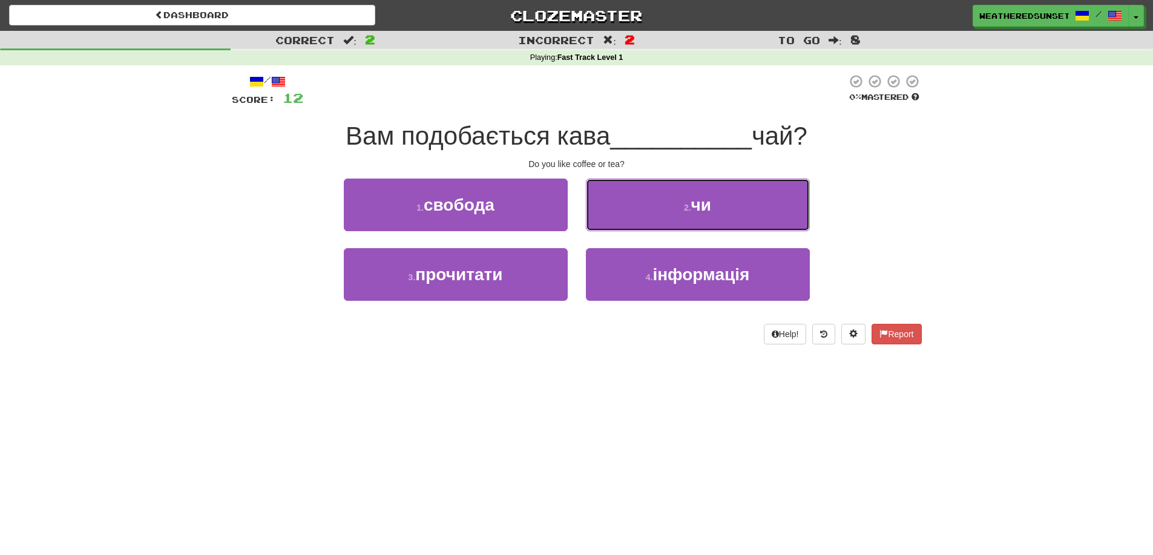
drag, startPoint x: 614, startPoint y: 228, endPoint x: 562, endPoint y: 329, distance: 113.7
click at [562, 329] on div "/ Score: 12 0 % Mastered Вам подобається кава __________ чай? Do you like coffe…" at bounding box center [577, 209] width 690 height 271
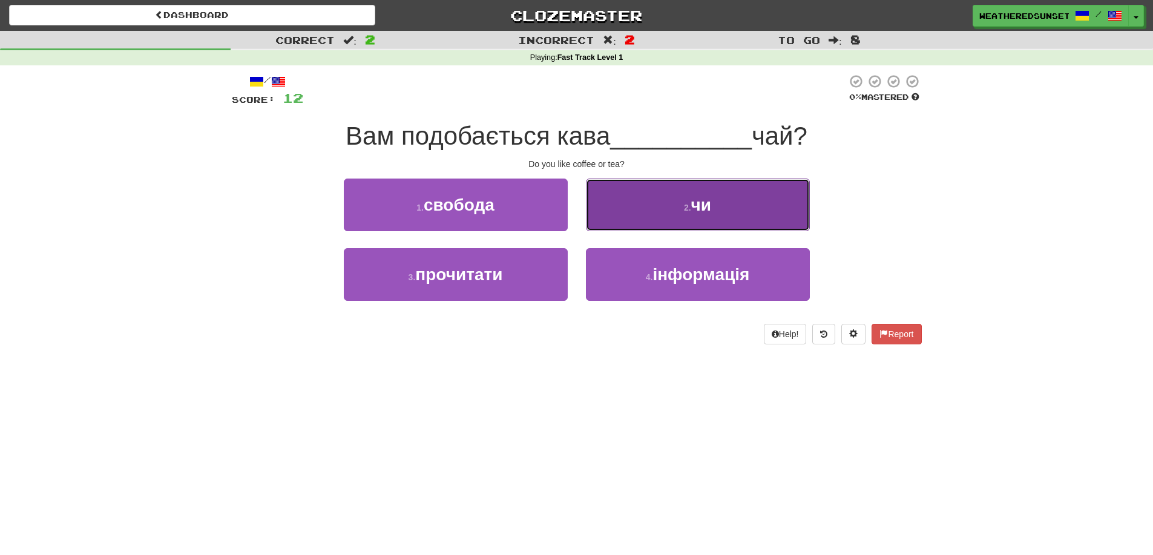
click at [607, 217] on button "2 . чи" at bounding box center [698, 205] width 224 height 53
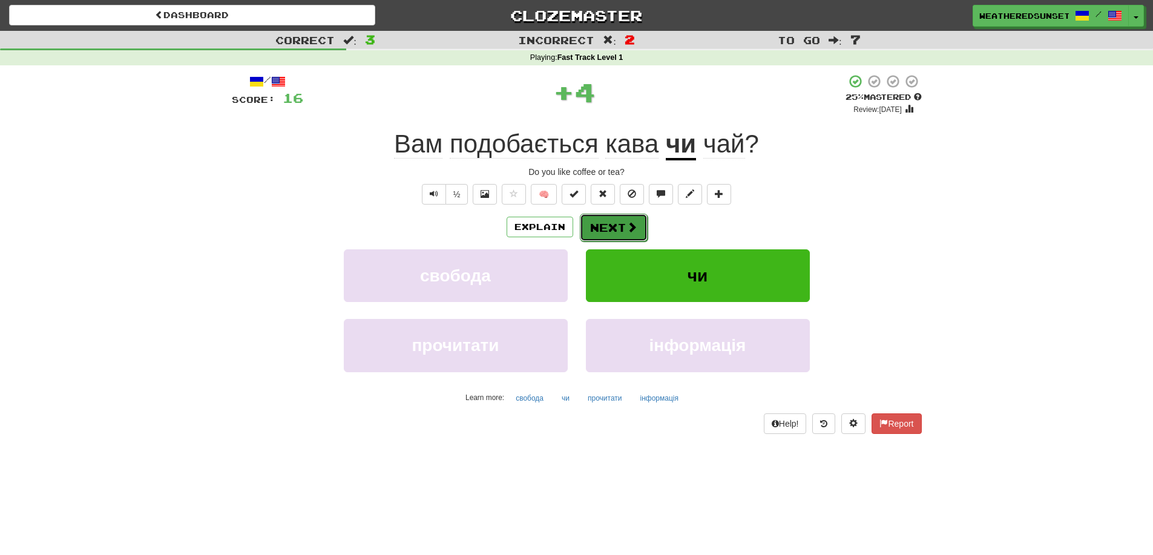
click at [597, 223] on button "Next" at bounding box center [614, 228] width 68 height 28
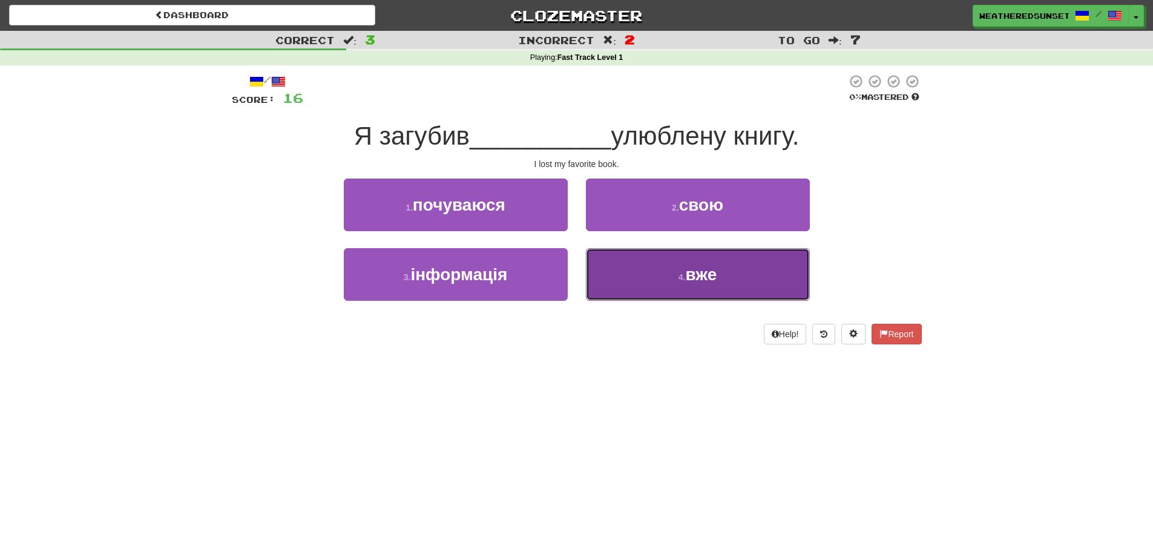
click at [618, 253] on button "4 . вже" at bounding box center [698, 274] width 224 height 53
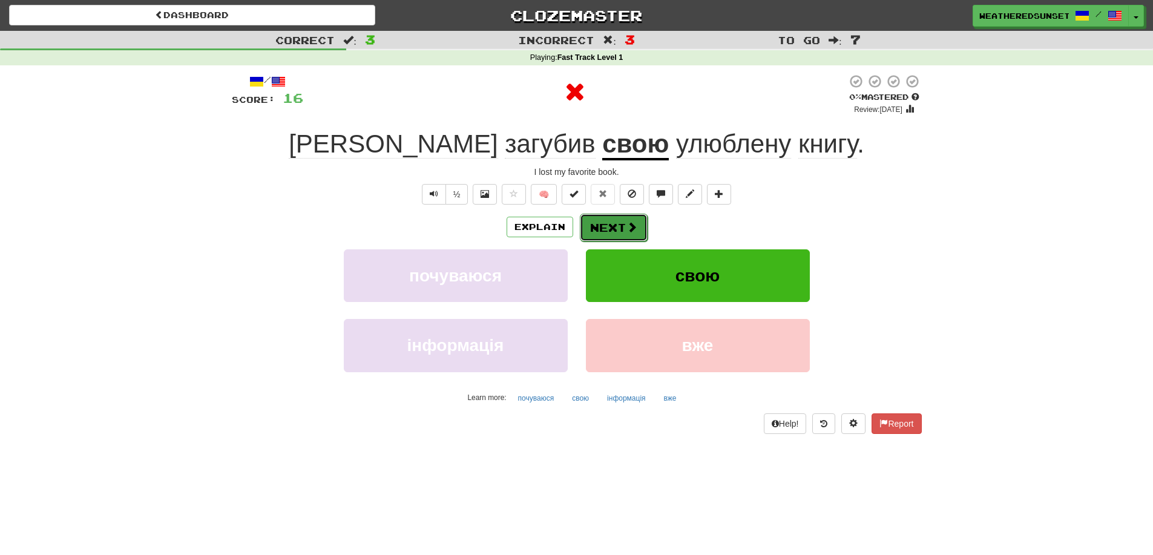
click at [611, 231] on button "Next" at bounding box center [614, 228] width 68 height 28
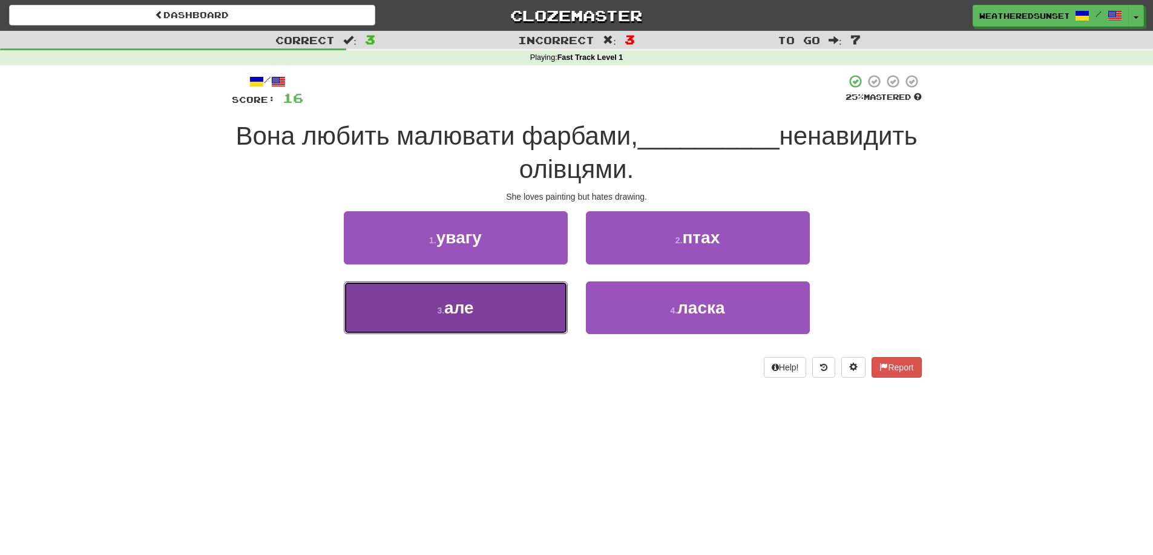
click at [536, 291] on button "3 . але" at bounding box center [456, 308] width 224 height 53
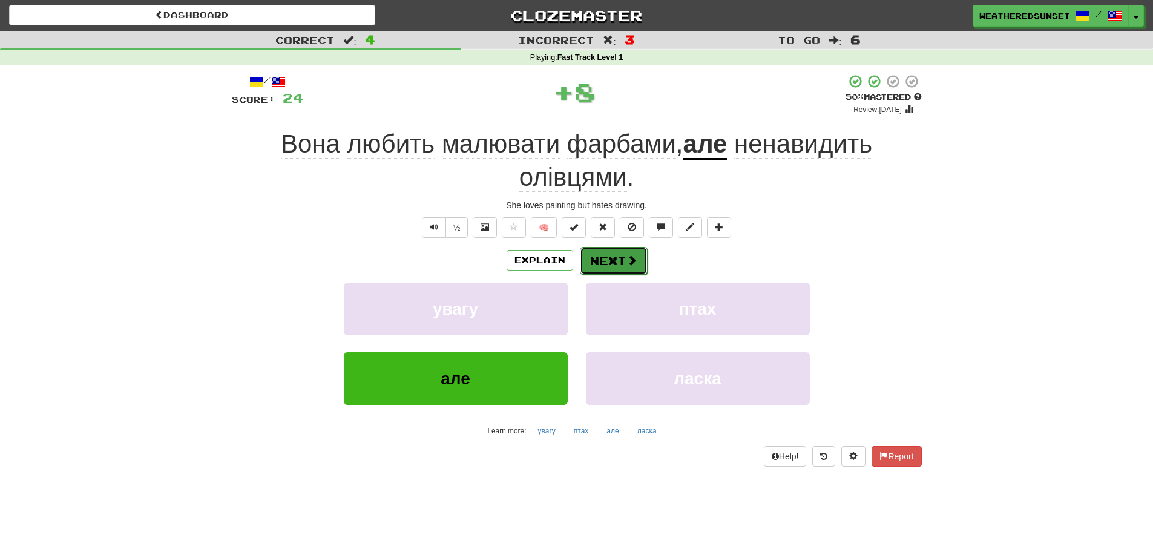
click at [621, 256] on button "Next" at bounding box center [614, 261] width 68 height 28
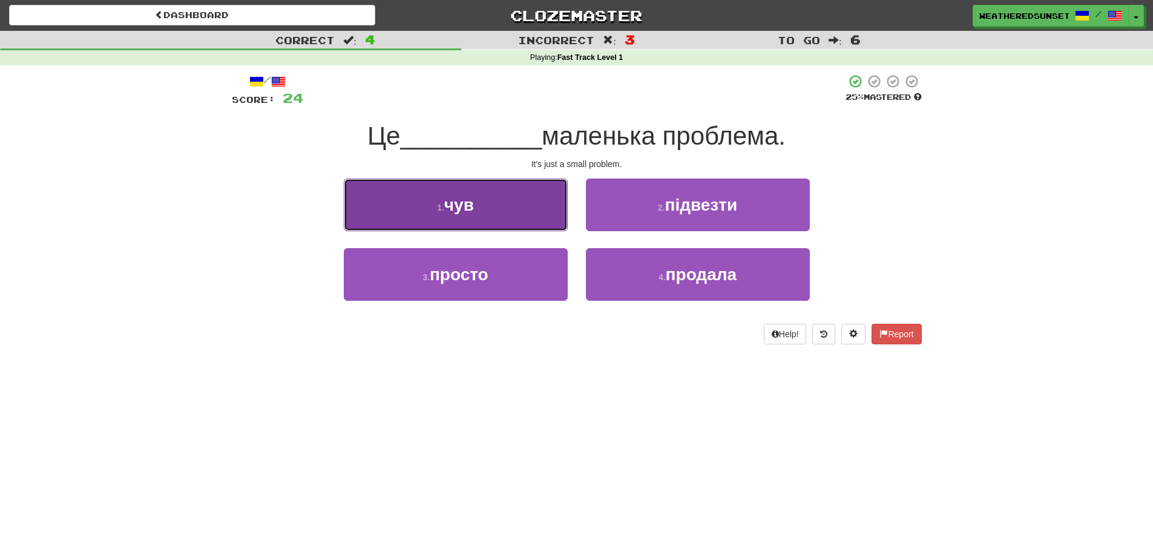
click at [509, 228] on button "1 . чув" at bounding box center [456, 205] width 224 height 53
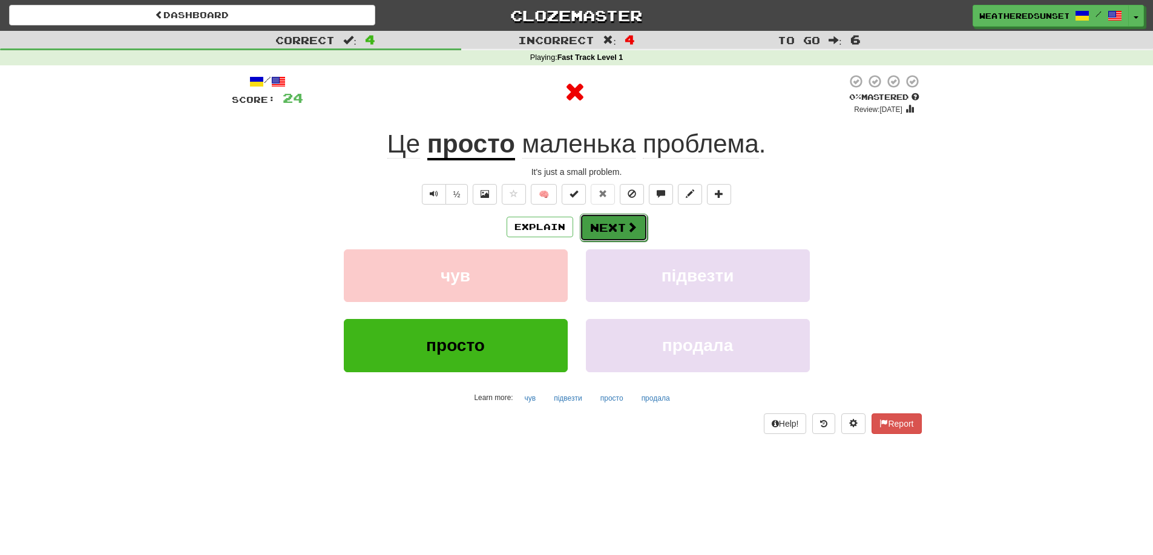
click at [615, 222] on button "Next" at bounding box center [614, 228] width 68 height 28
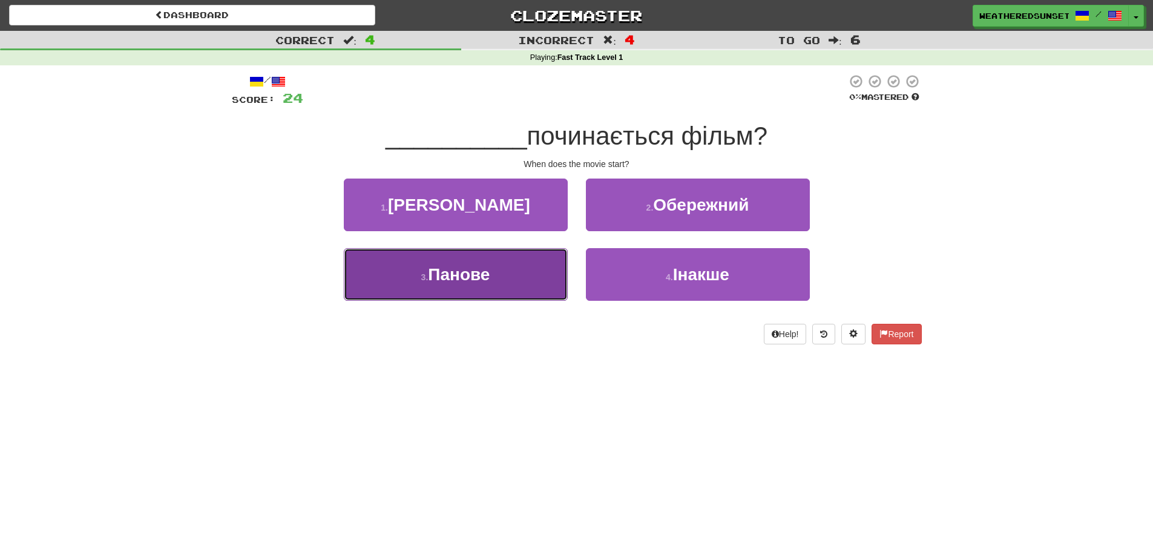
click at [518, 287] on button "3 . Панове" at bounding box center [456, 274] width 224 height 53
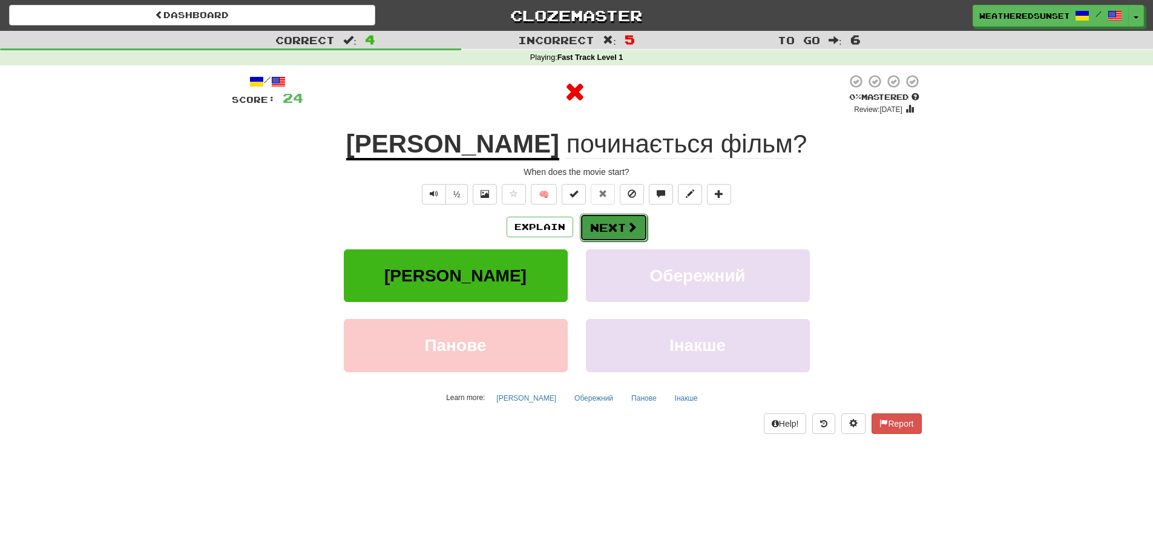
click at [601, 227] on button "Next" at bounding box center [614, 228] width 68 height 28
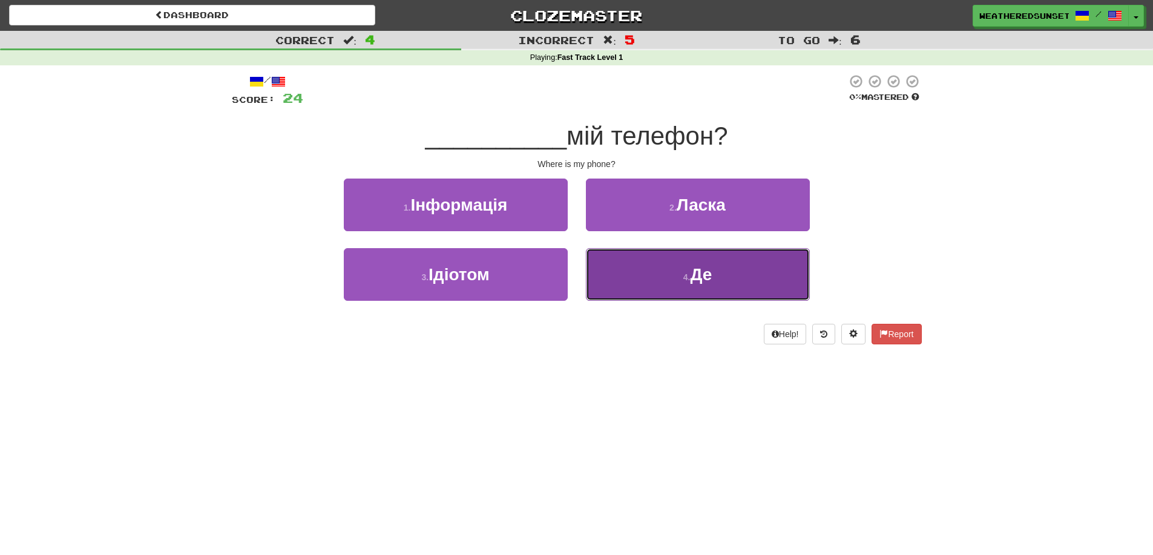
click at [631, 267] on button "4 . Де" at bounding box center [698, 274] width 224 height 53
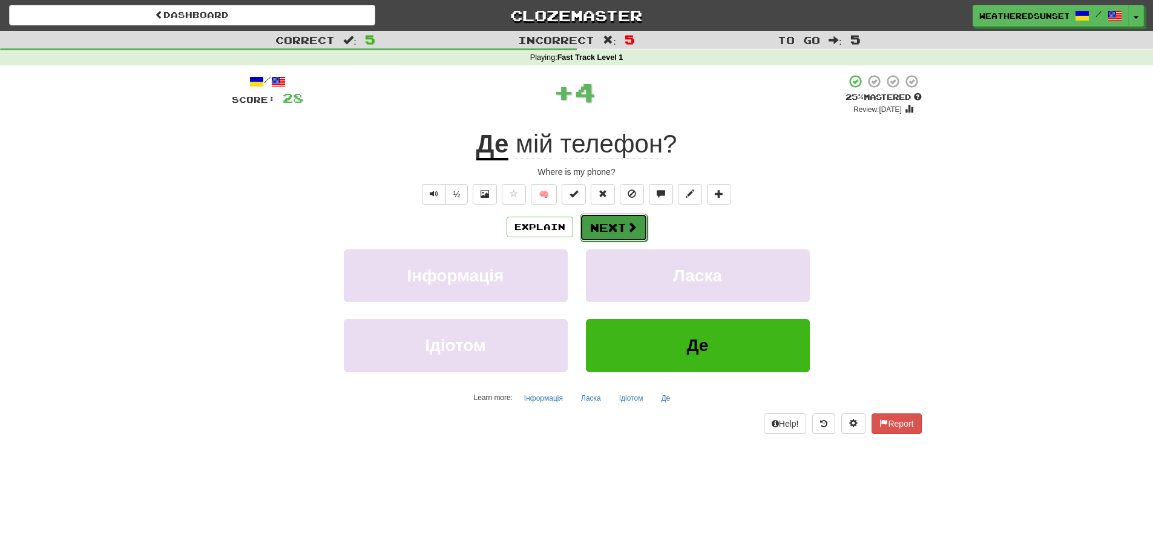
click at [627, 224] on span at bounding box center [632, 227] width 11 height 11
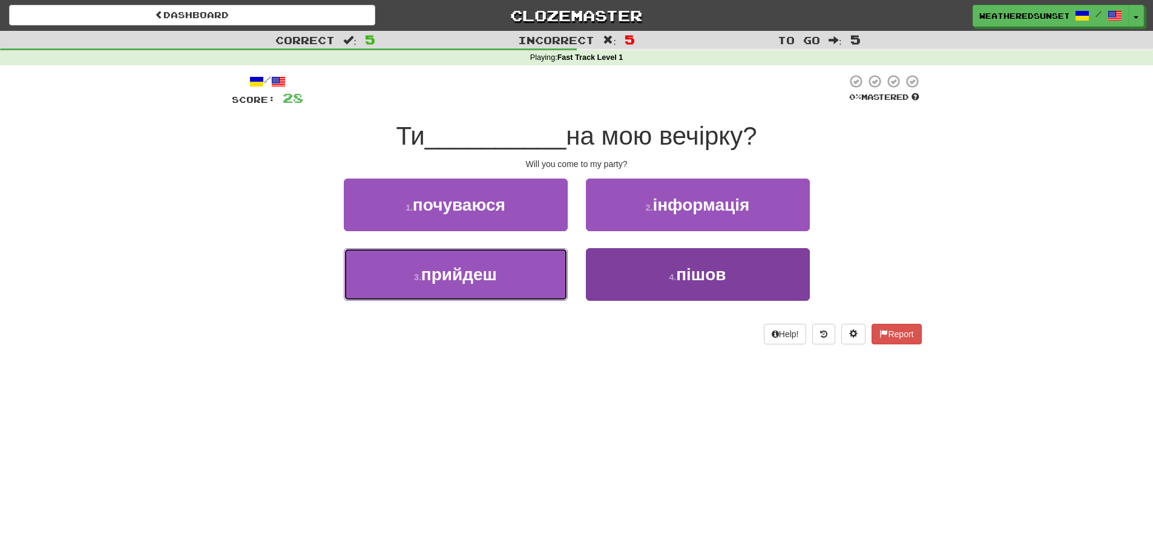
drag, startPoint x: 542, startPoint y: 271, endPoint x: 638, endPoint y: 275, distance: 95.7
click at [638, 275] on div "3 . прийдеш 4 . пішов" at bounding box center [577, 283] width 727 height 70
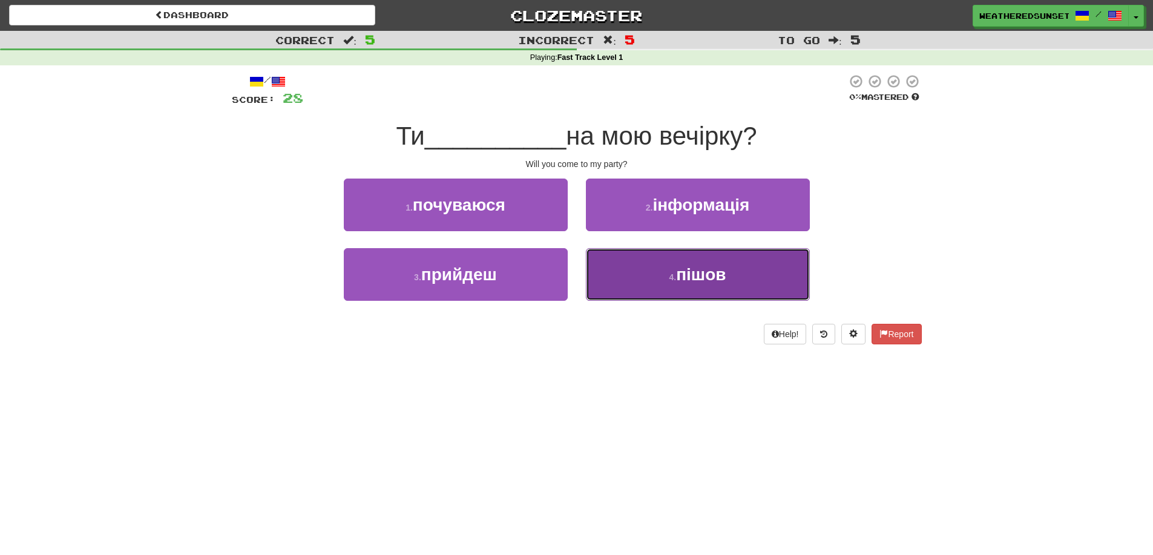
click at [638, 275] on button "4 . пішов" at bounding box center [698, 274] width 224 height 53
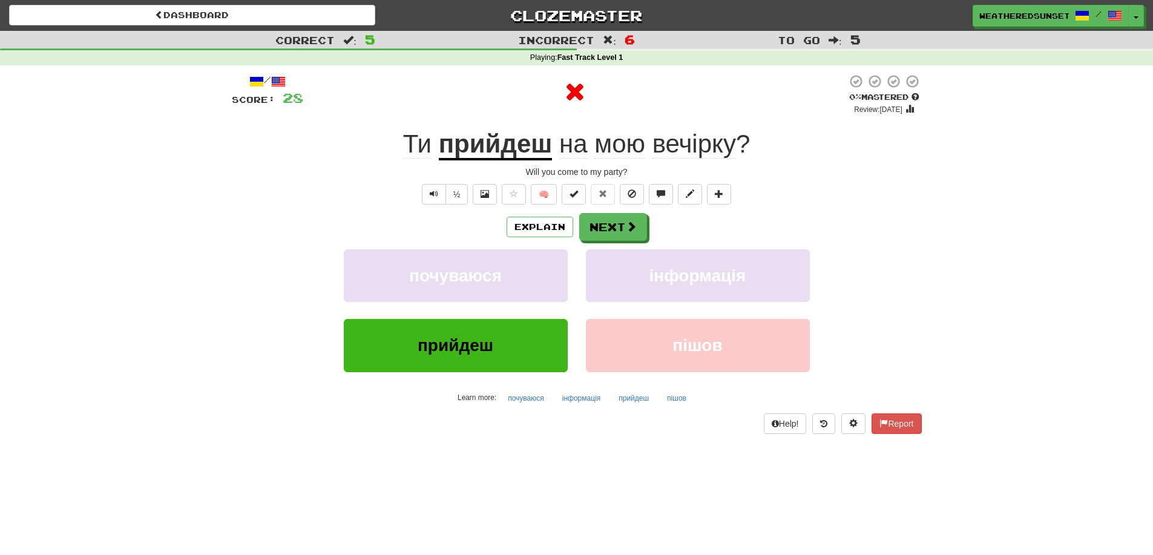
click at [607, 242] on div "Explain Next почуваюся інформація прийдеш пішов Learn more: почуваюся інформаці…" at bounding box center [577, 310] width 690 height 194
click at [621, 223] on button "Next" at bounding box center [614, 228] width 68 height 28
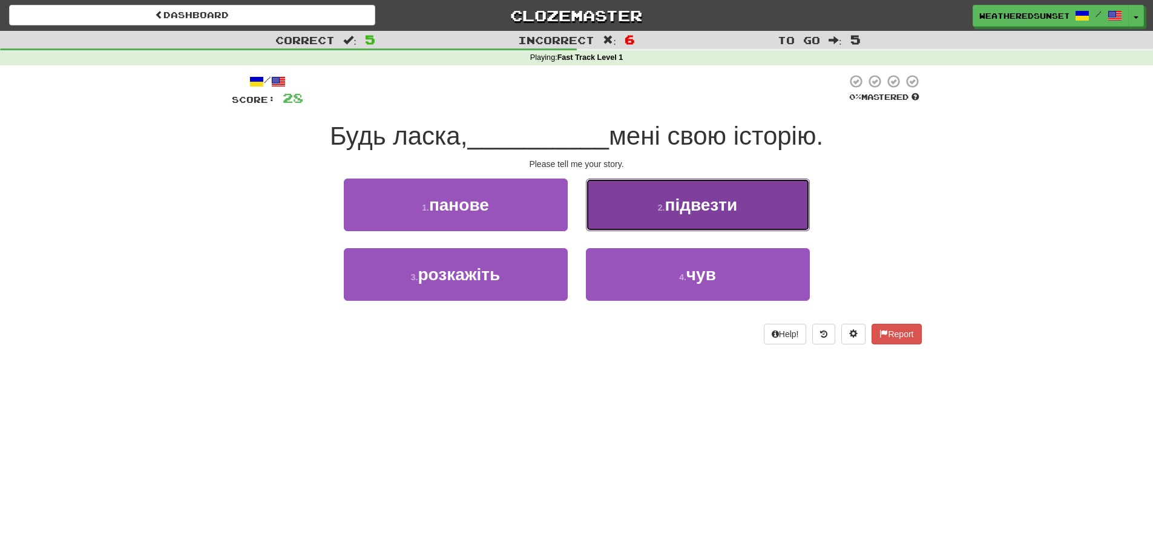
click at [637, 214] on button "2 . підвезти" at bounding box center [698, 205] width 224 height 53
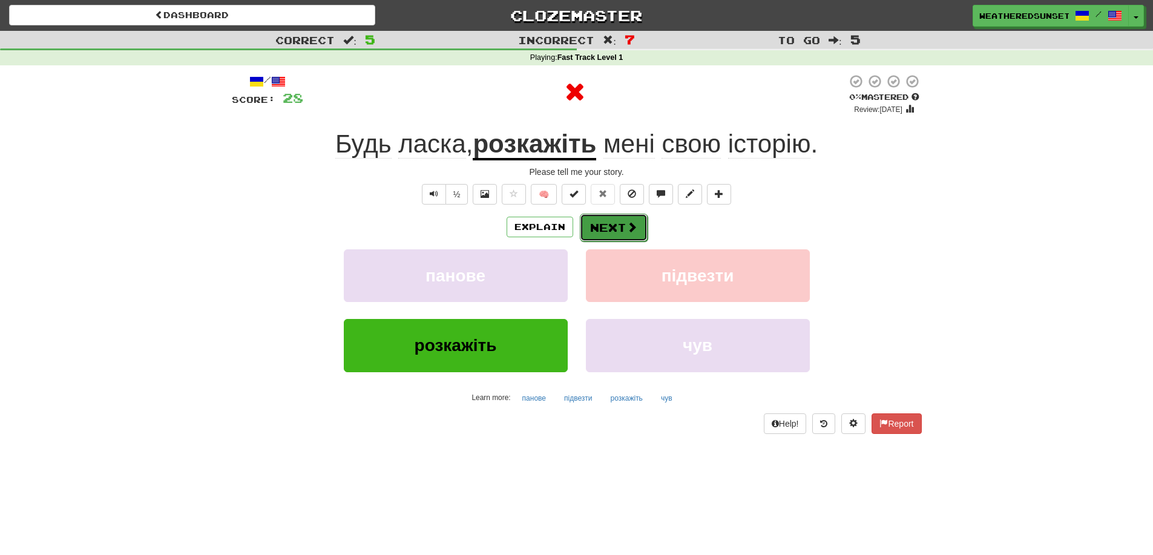
click at [615, 231] on button "Next" at bounding box center [614, 228] width 68 height 28
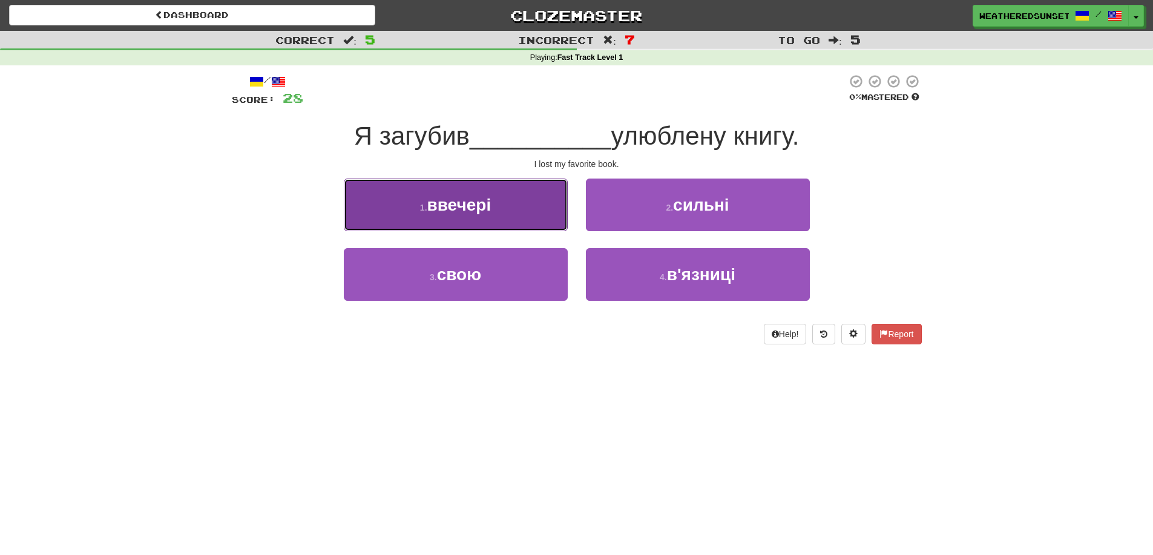
click at [562, 224] on button "1 . ввечері" at bounding box center [456, 205] width 224 height 53
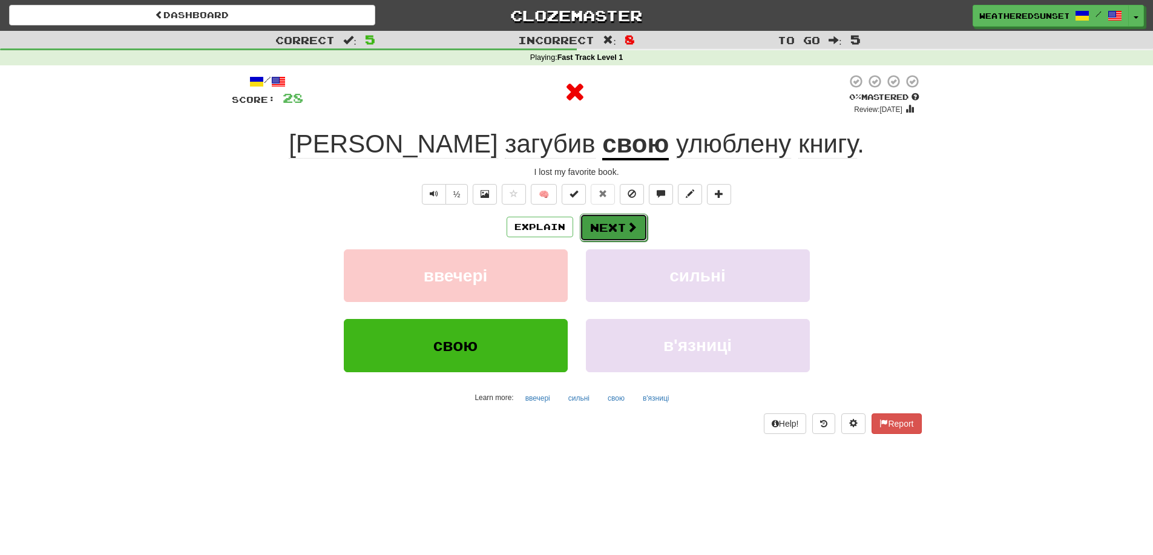
click at [604, 228] on button "Next" at bounding box center [614, 228] width 68 height 28
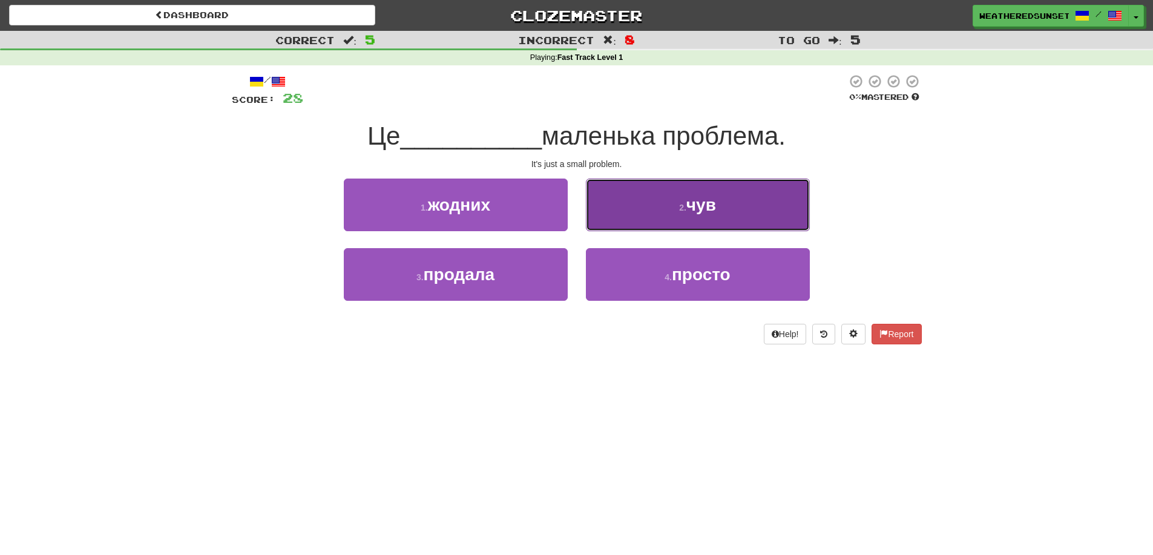
click at [633, 225] on button "2 . чув" at bounding box center [698, 205] width 224 height 53
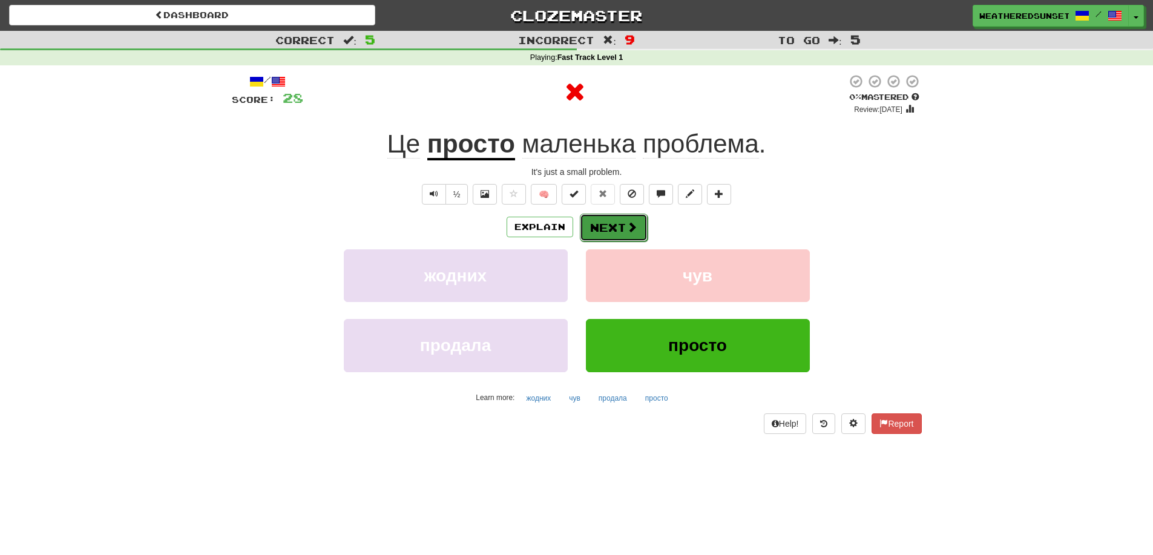
click at [603, 230] on button "Next" at bounding box center [614, 228] width 68 height 28
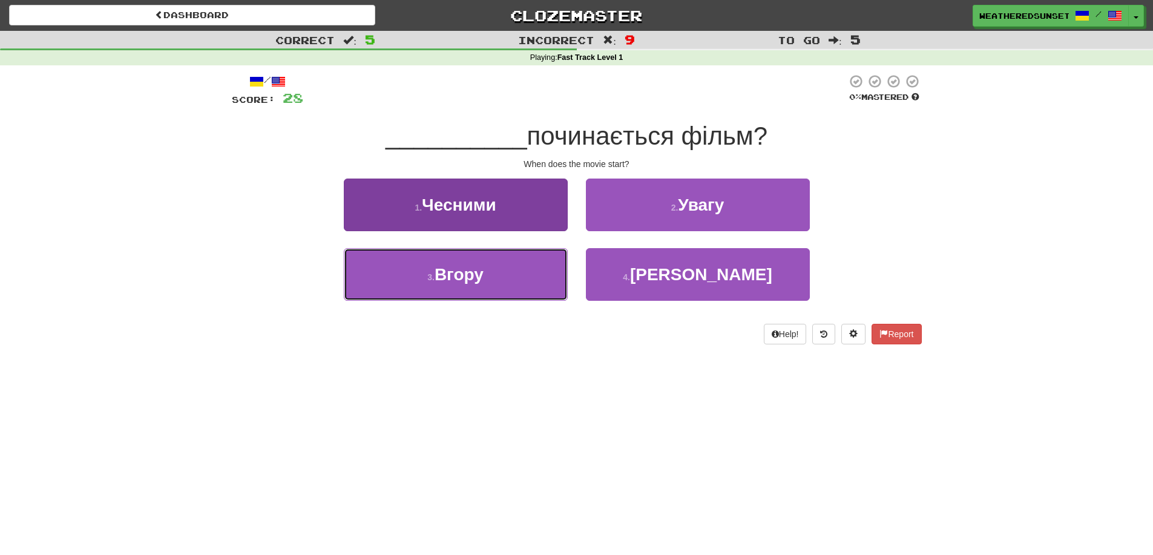
click at [518, 289] on button "3 . Вгору" at bounding box center [456, 274] width 224 height 53
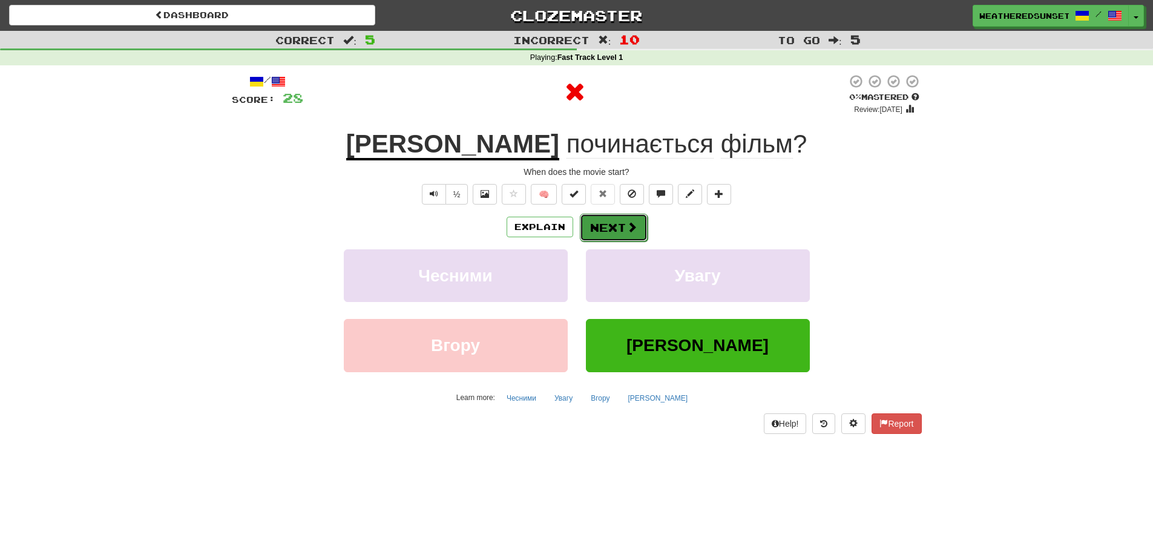
click at [635, 222] on span at bounding box center [632, 227] width 11 height 11
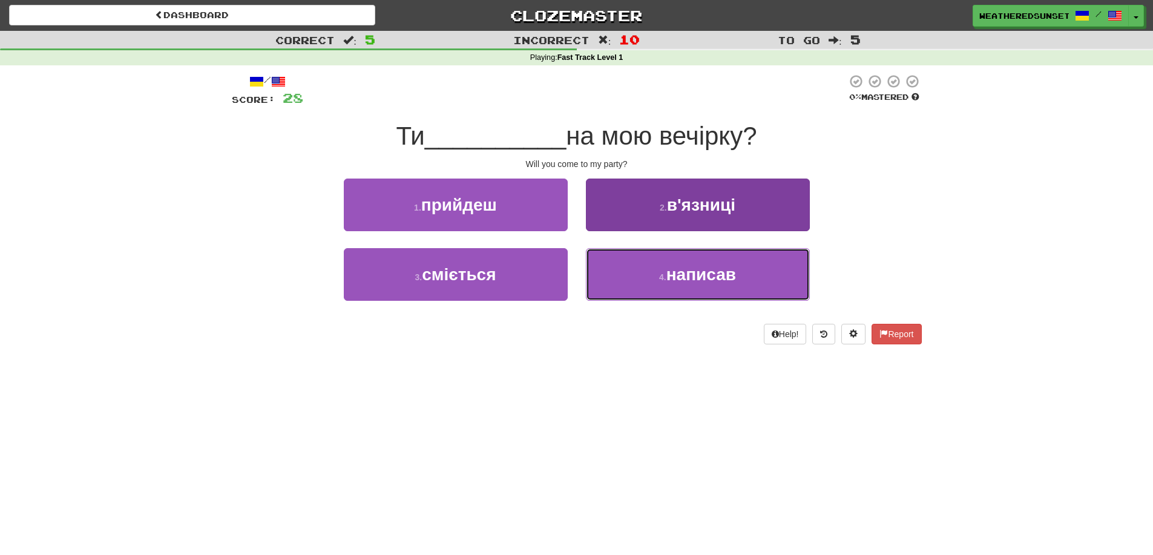
click at [637, 262] on button "4 . написав" at bounding box center [698, 274] width 224 height 53
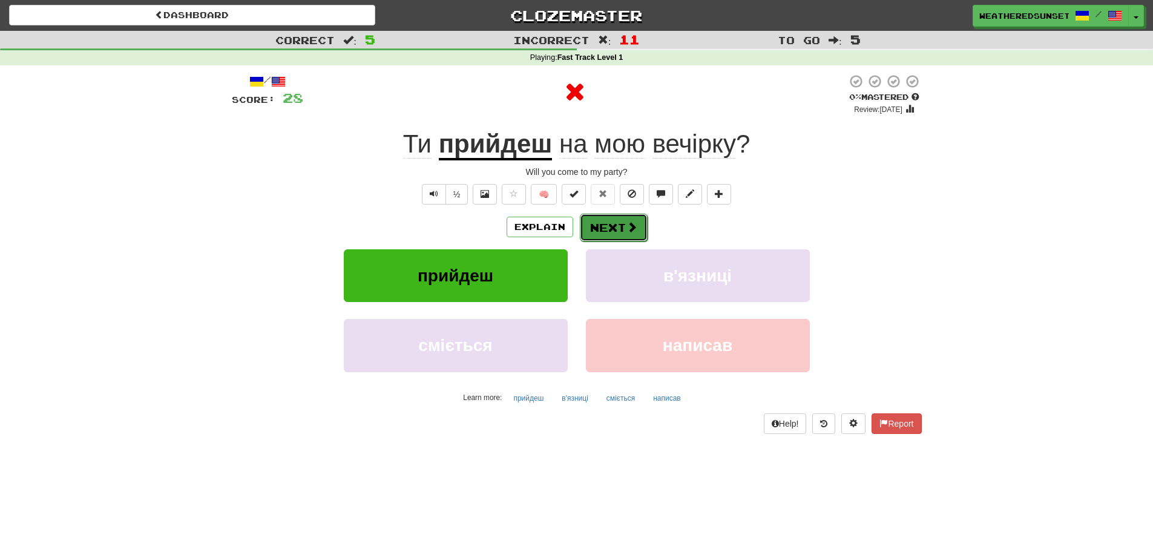
click at [609, 225] on button "Next" at bounding box center [614, 228] width 68 height 28
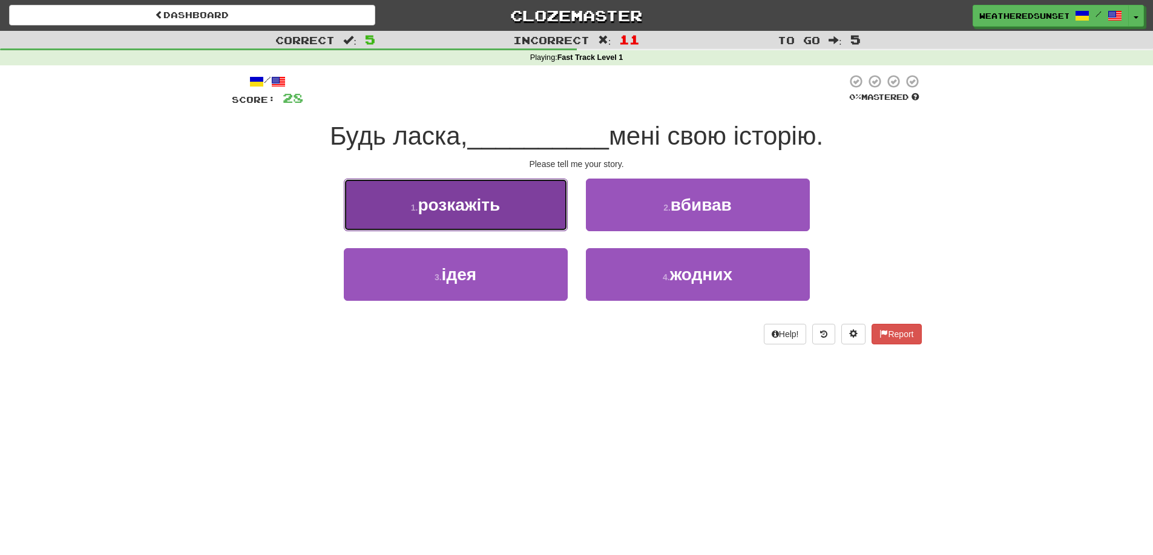
click at [560, 222] on button "1 . розкажіть" at bounding box center [456, 205] width 224 height 53
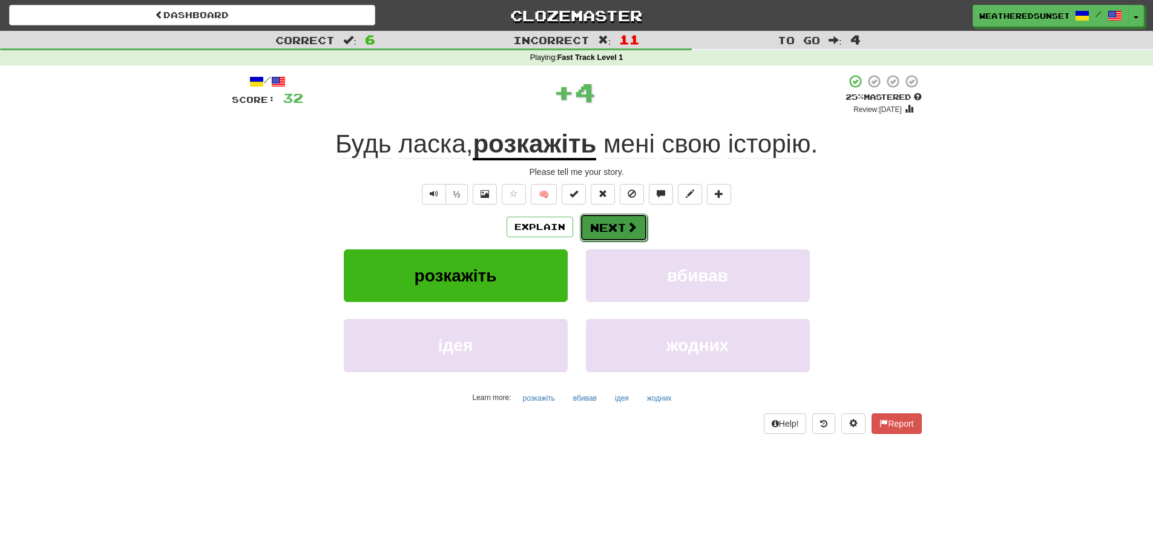
click at [607, 222] on button "Next" at bounding box center [614, 228] width 68 height 28
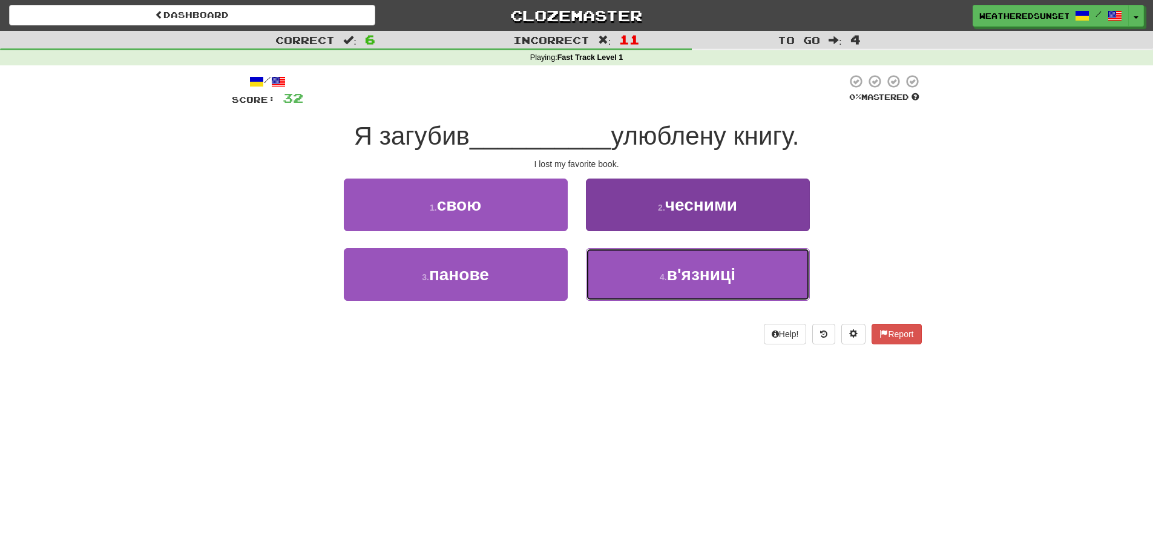
drag, startPoint x: 625, startPoint y: 258, endPoint x: 629, endPoint y: 226, distance: 32.4
click at [629, 226] on div "1 . свою 2 . чесними 3 . панове 4 . в'язниці" at bounding box center [577, 249] width 708 height 140
click at [629, 226] on button "2 . чесними" at bounding box center [698, 205] width 224 height 53
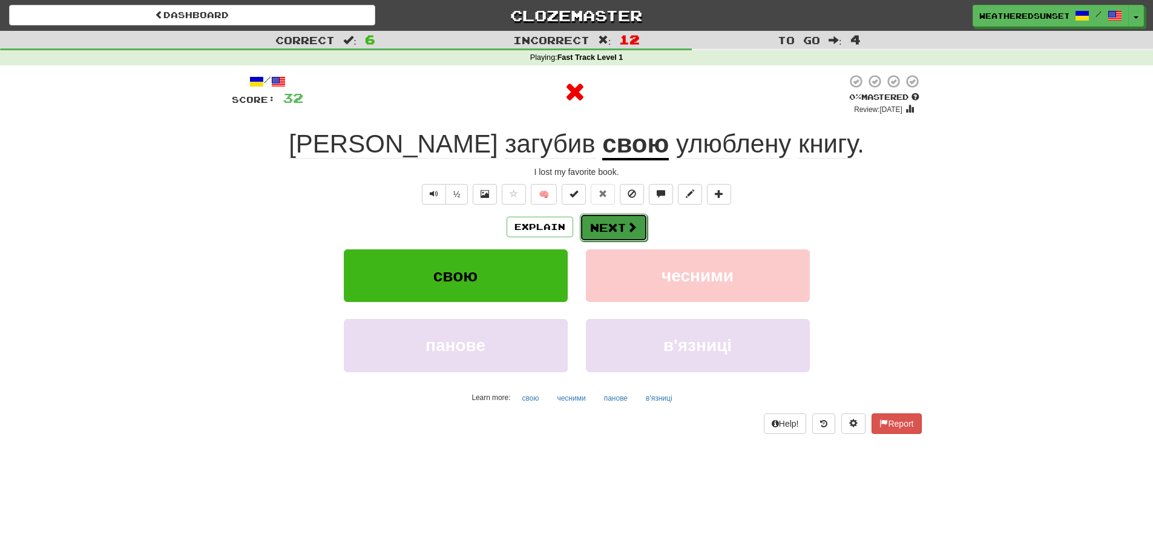
click at [624, 225] on button "Next" at bounding box center [614, 228] width 68 height 28
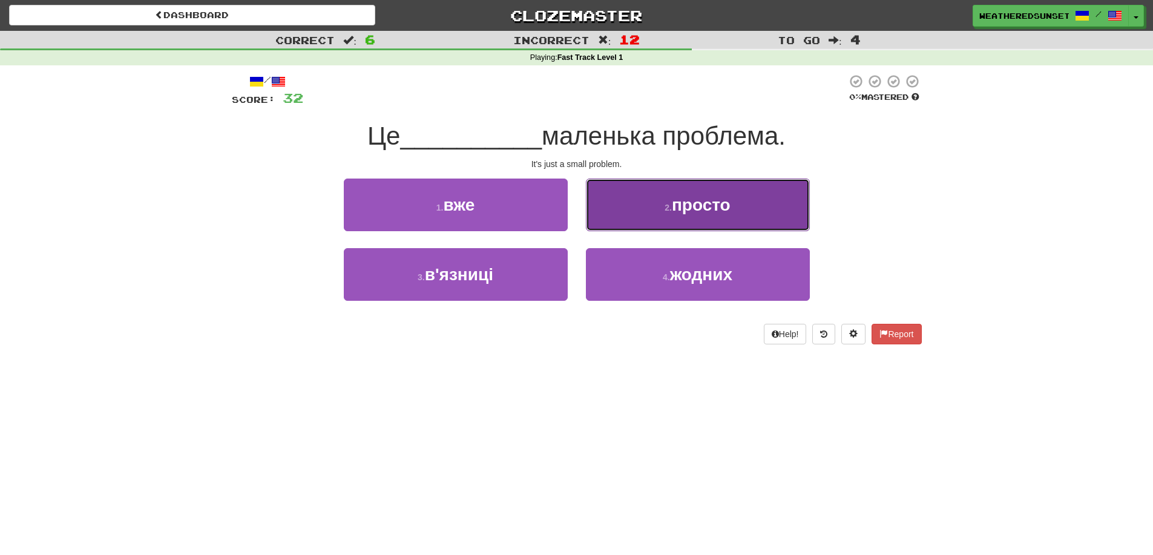
click at [633, 206] on button "2 . просто" at bounding box center [698, 205] width 224 height 53
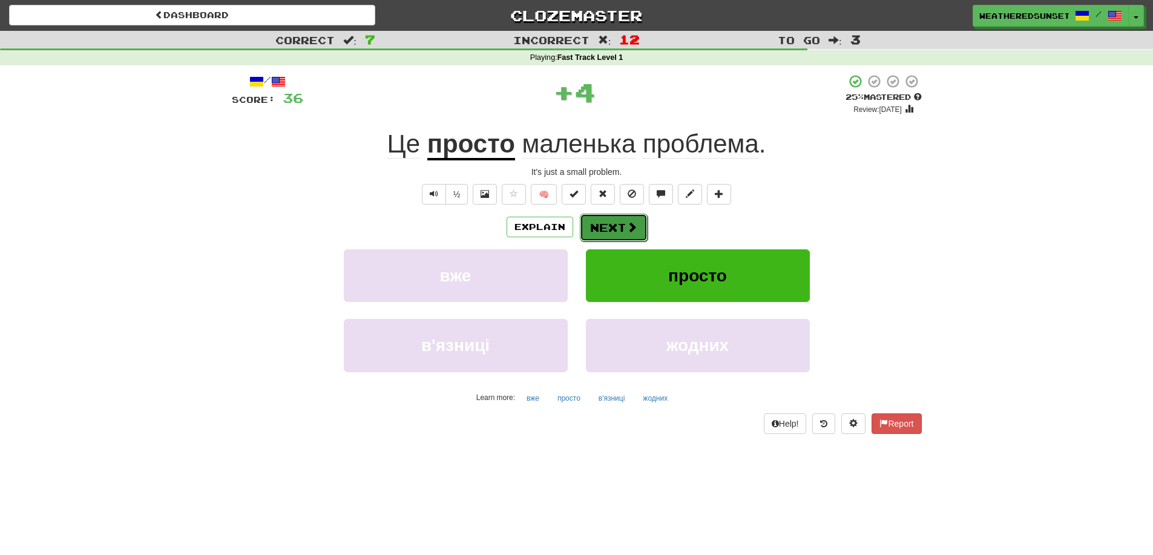
click at [621, 223] on button "Next" at bounding box center [614, 228] width 68 height 28
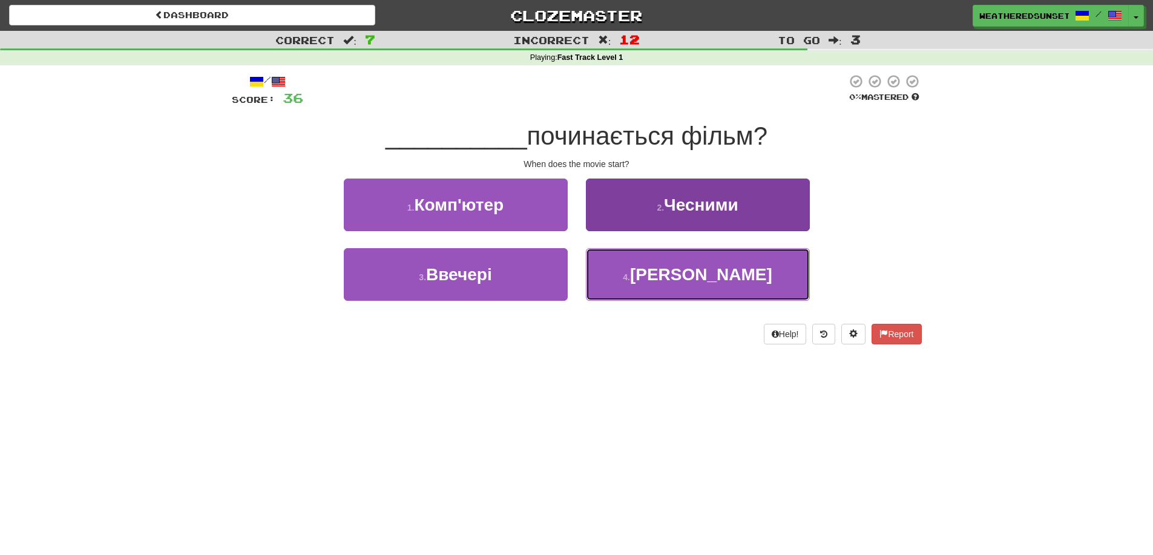
click at [623, 260] on button "4 . Коли" at bounding box center [698, 274] width 224 height 53
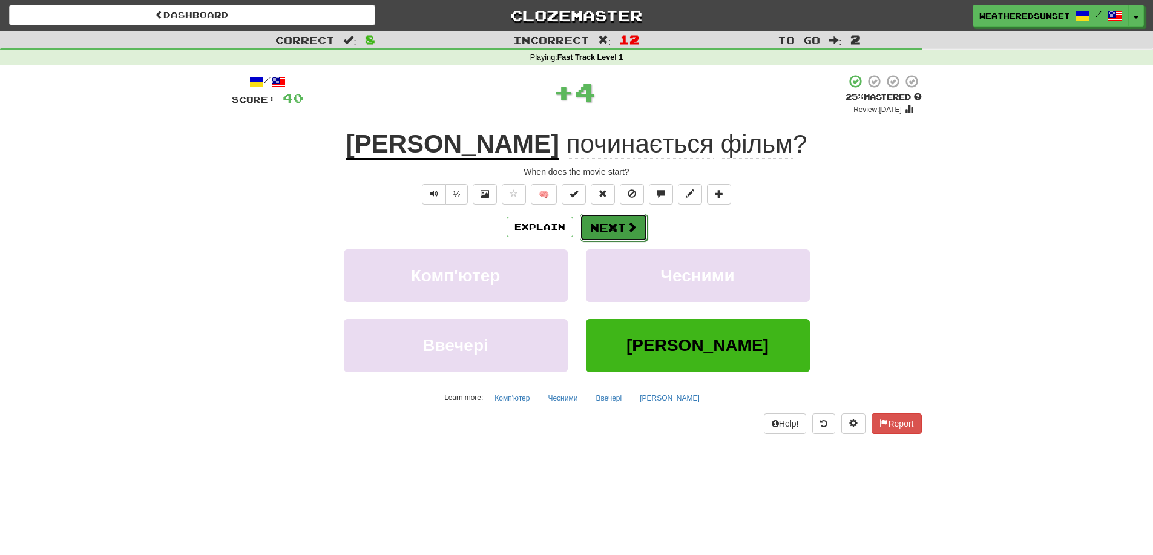
click at [605, 229] on button "Next" at bounding box center [614, 228] width 68 height 28
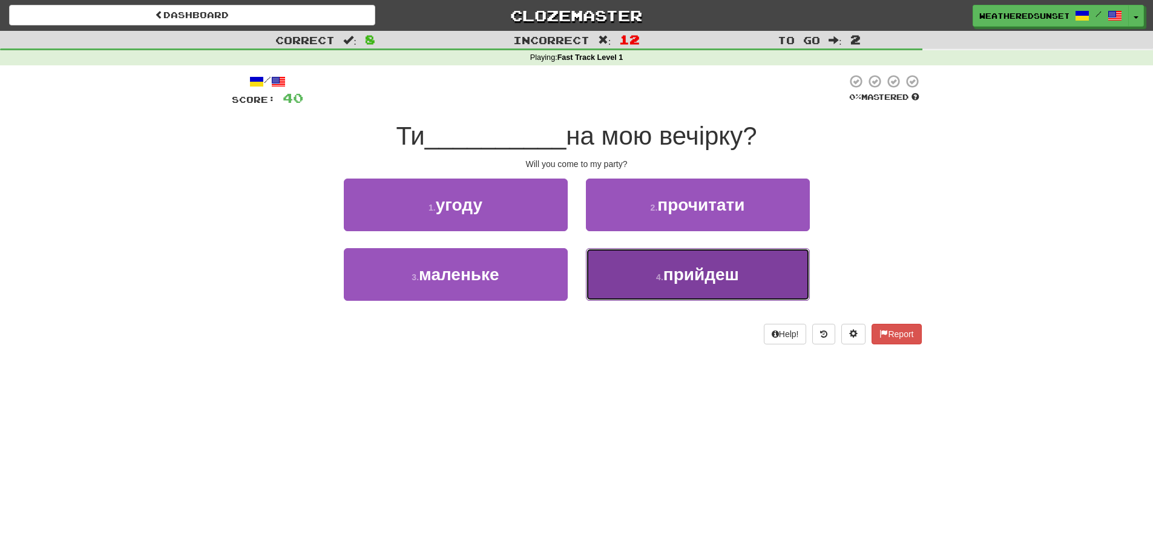
click at [610, 265] on button "4 . прийдеш" at bounding box center [698, 274] width 224 height 53
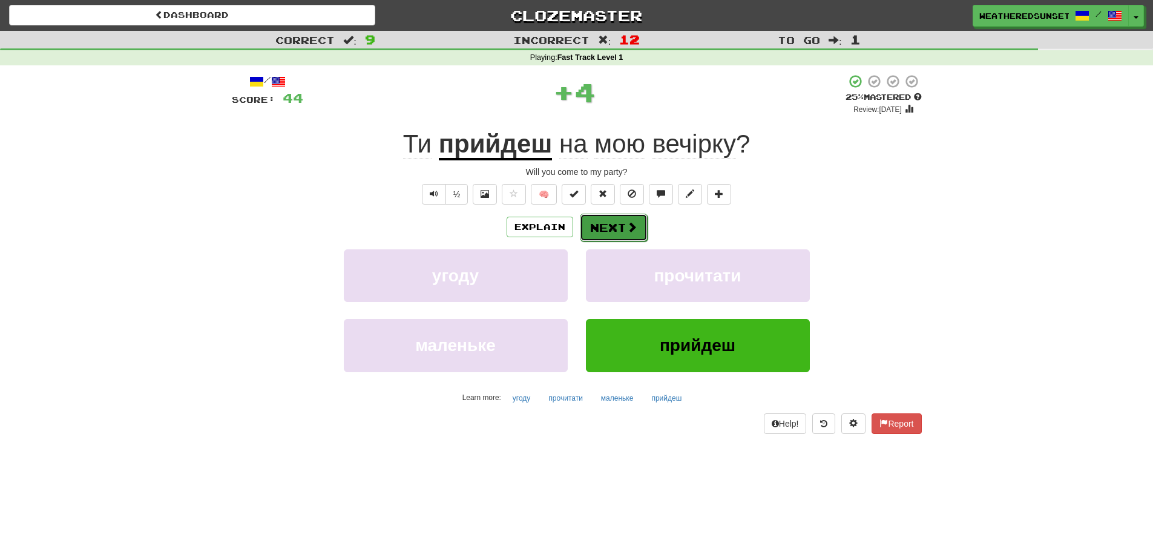
click at [627, 234] on button "Next" at bounding box center [614, 228] width 68 height 28
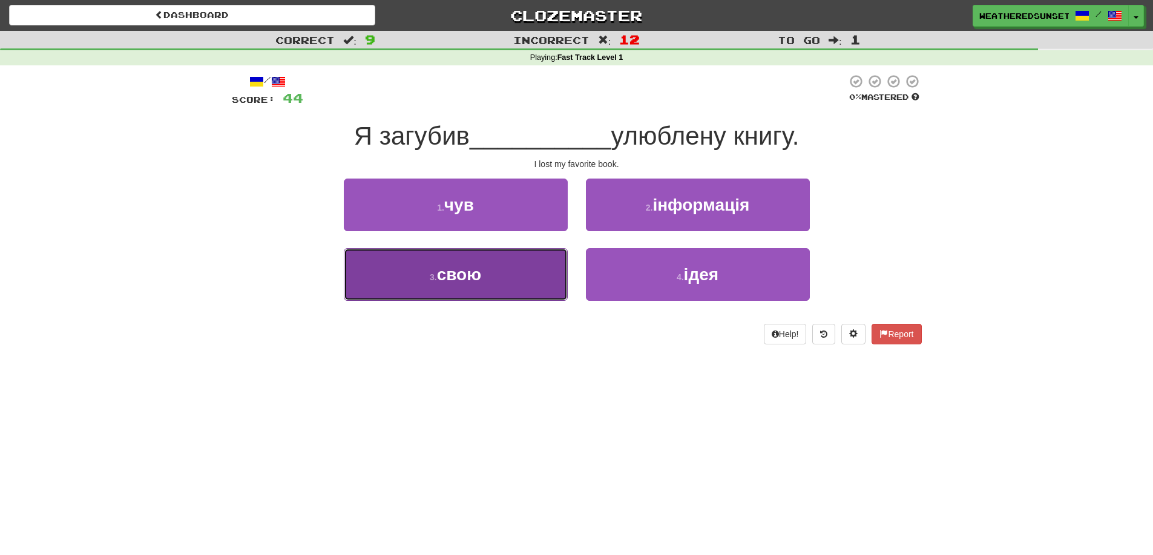
click at [564, 272] on button "3 . свою" at bounding box center [456, 274] width 224 height 53
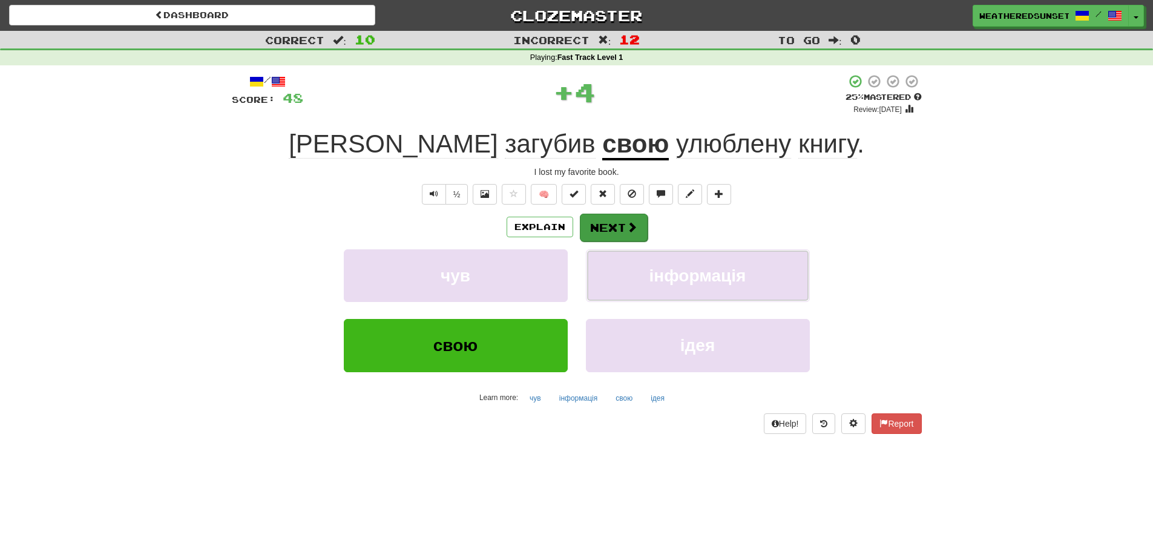
drag, startPoint x: 609, startPoint y: 252, endPoint x: 624, endPoint y: 225, distance: 30.6
click at [624, 225] on div "Explain Next чув інформація свою ідея Learn more: чув інформація свою ідея" at bounding box center [577, 310] width 690 height 194
click at [624, 225] on button "Next" at bounding box center [614, 228] width 68 height 28
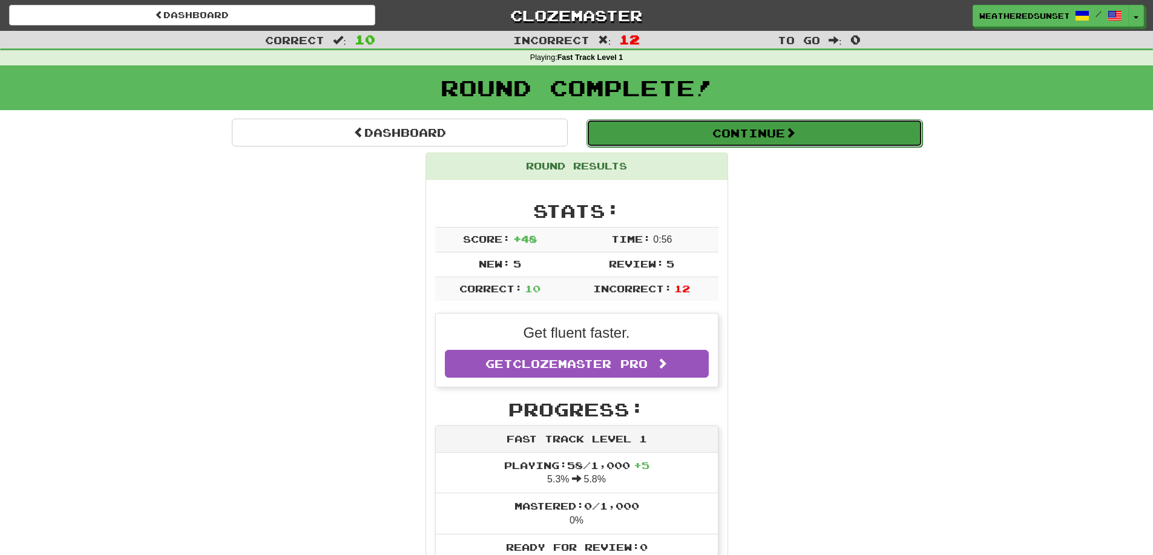
click at [714, 134] on button "Continue" at bounding box center [755, 133] width 336 height 28
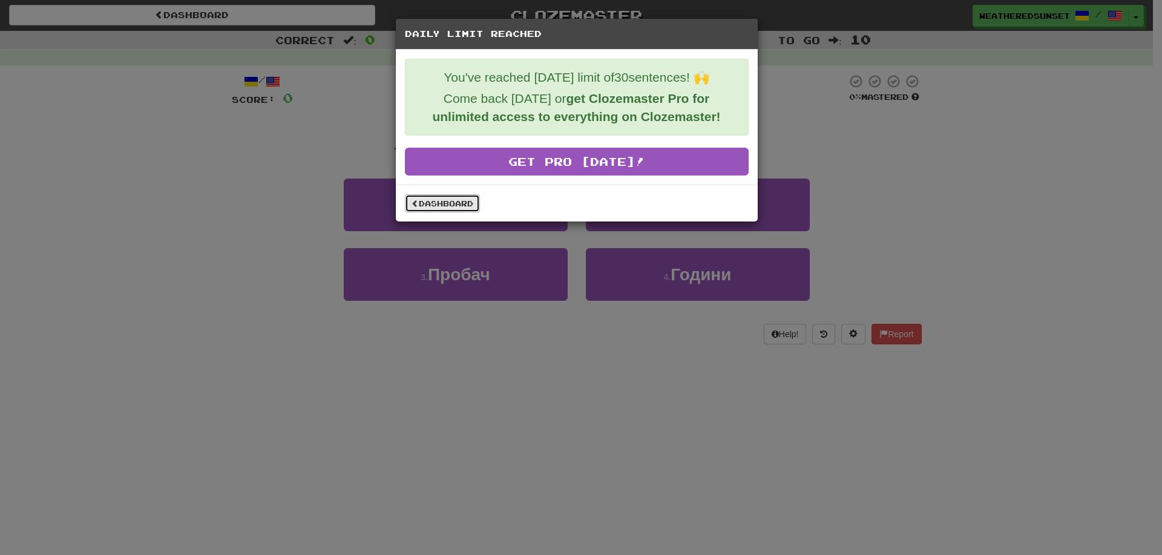
click at [463, 206] on link "Dashboard" at bounding box center [442, 203] width 75 height 18
